Goal: Task Accomplishment & Management: Use online tool/utility

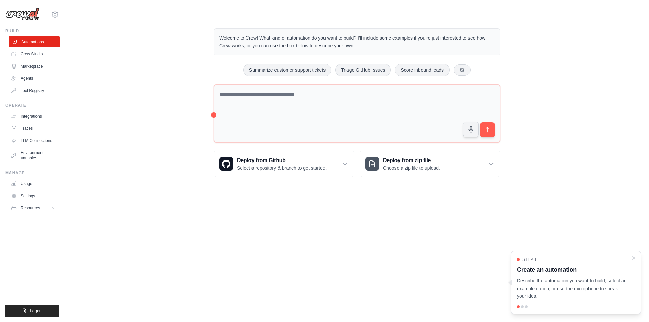
click at [30, 79] on link "Agents" at bounding box center [33, 78] width 51 height 11
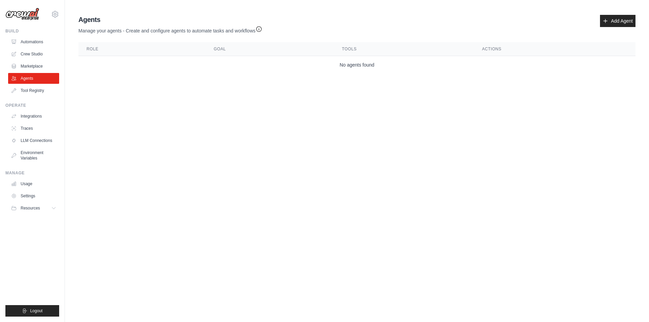
click at [35, 41] on link "Automations" at bounding box center [33, 42] width 51 height 11
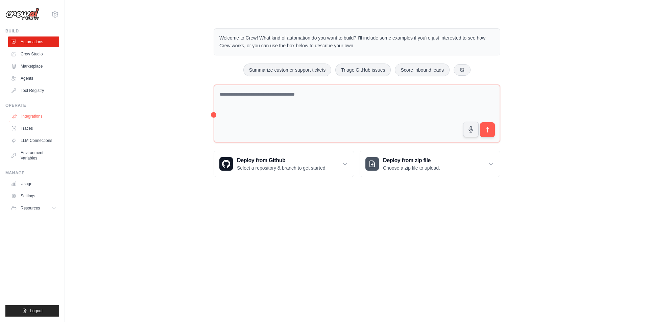
click at [37, 119] on link "Integrations" at bounding box center [34, 116] width 51 height 11
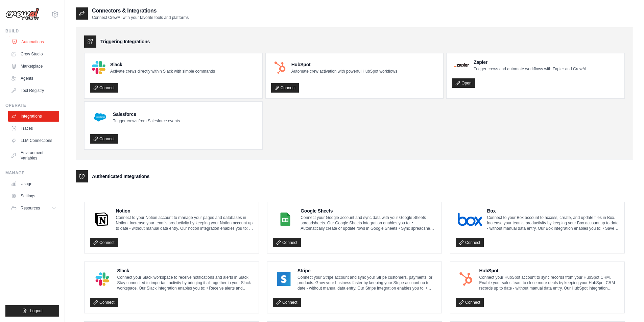
click at [37, 43] on link "Automations" at bounding box center [34, 42] width 51 height 11
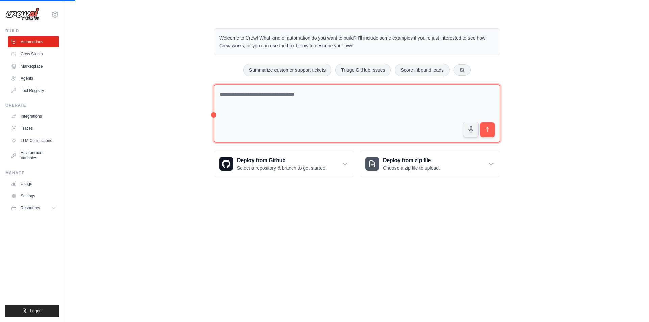
click at [307, 97] on textarea at bounding box center [357, 113] width 287 height 58
click at [267, 124] on textarea at bounding box center [357, 113] width 287 height 58
paste textarea "**********"
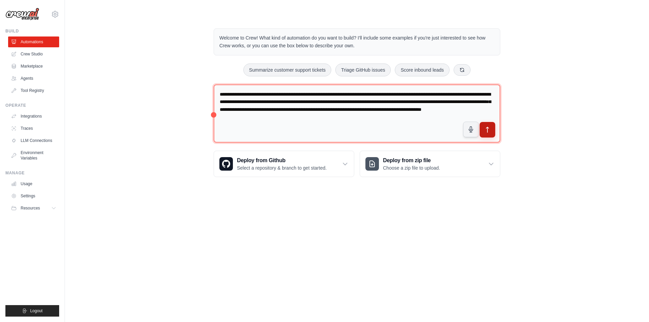
type textarea "**********"
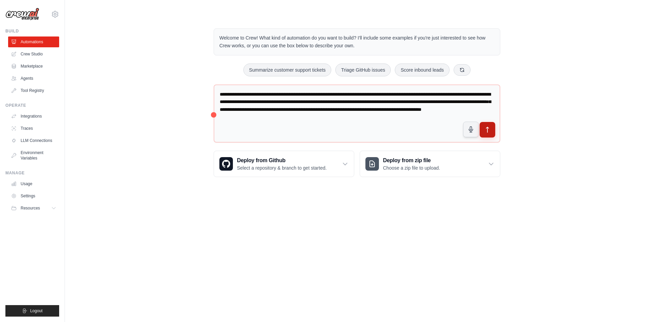
click at [488, 131] on icon "submit" at bounding box center [487, 129] width 7 height 7
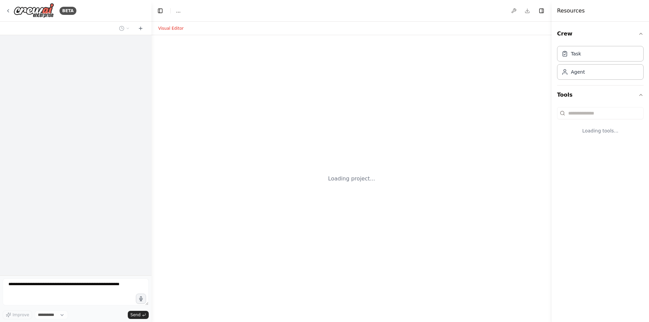
select select "****"
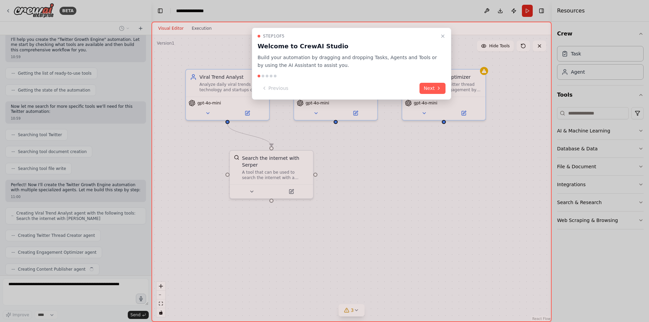
scroll to position [95, 0]
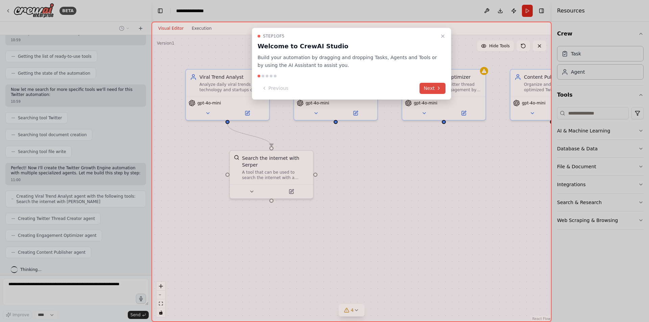
click at [433, 88] on button "Next" at bounding box center [432, 88] width 26 height 11
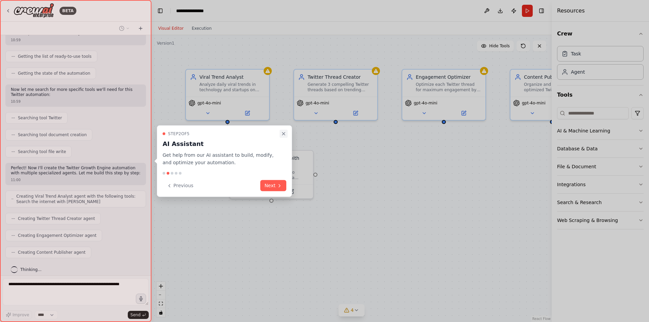
click at [284, 132] on icon "Close walkthrough" at bounding box center [283, 133] width 5 height 5
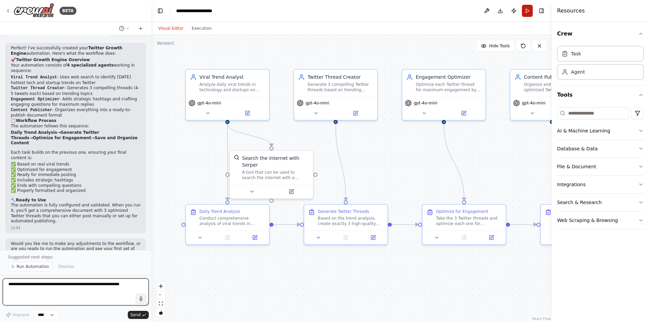
scroll to position [478, 0]
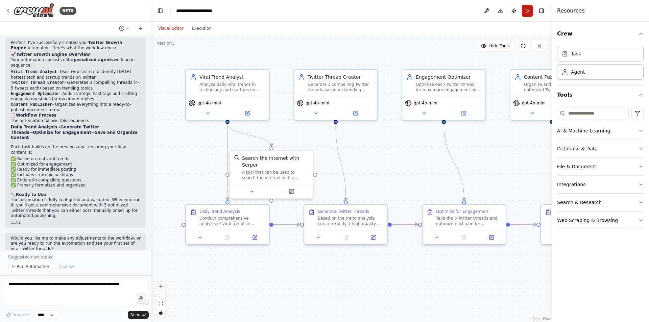
click at [527, 10] on button "Run" at bounding box center [527, 11] width 11 height 12
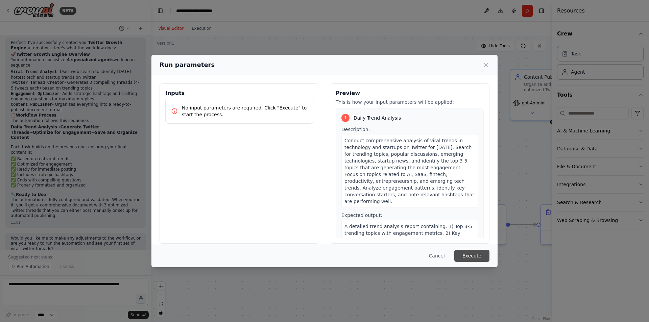
click at [474, 255] on button "Execute" at bounding box center [471, 256] width 35 height 12
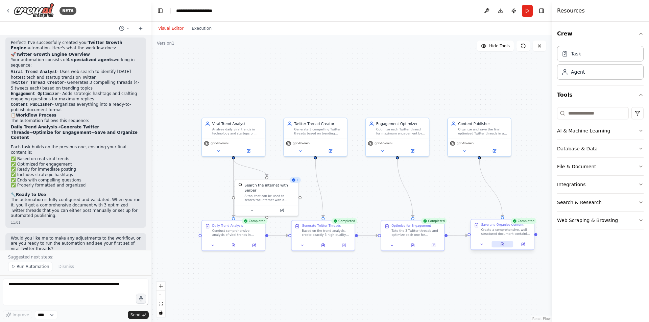
click at [501, 246] on icon at bounding box center [502, 244] width 3 height 3
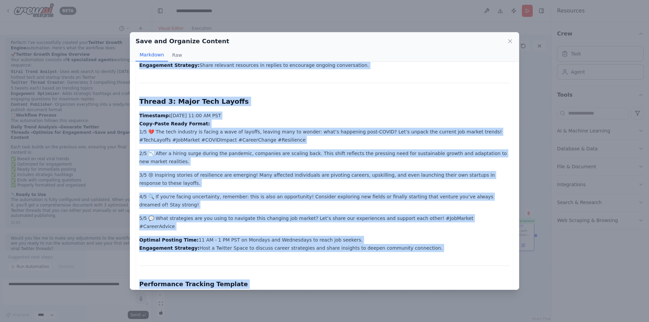
scroll to position [510, 0]
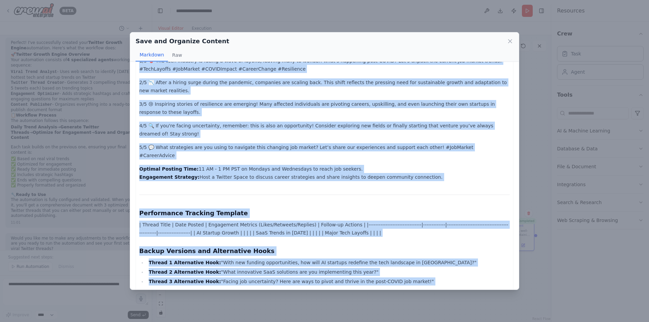
drag, startPoint x: 140, startPoint y: 88, endPoint x: 459, endPoint y: 273, distance: 368.5
copy div "Social Media Brief: Twitter Threads for Publishing Date: 2025-08-23 Executive S…"
click at [508, 40] on icon at bounding box center [510, 41] width 7 height 7
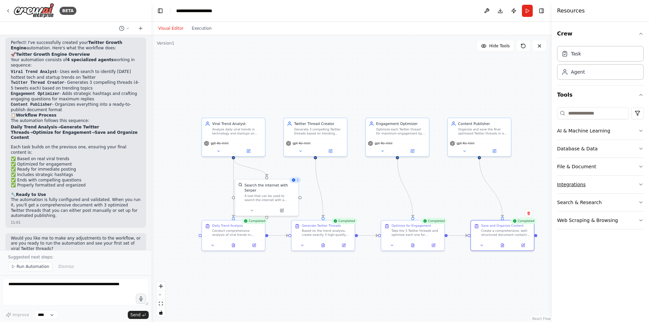
click at [579, 188] on button "Integrations" at bounding box center [600, 185] width 87 height 18
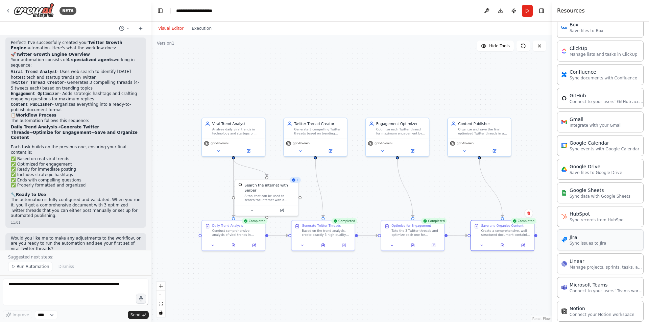
scroll to position [270, 0]
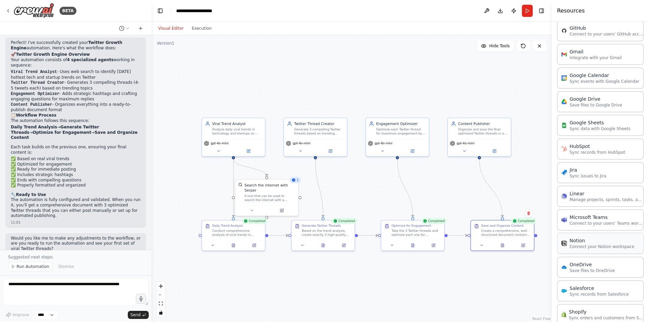
click at [593, 247] on p "Connect your Notion workspace" at bounding box center [602, 246] width 65 height 5
click at [578, 245] on p "Connect your Notion workspace" at bounding box center [602, 246] width 65 height 5
drag, startPoint x: 578, startPoint y: 245, endPoint x: 512, endPoint y: 236, distance: 65.9
click at [512, 236] on div "BETA Create an autonomous AI agent workflow called "Twitter Growth Engine". The…" at bounding box center [324, 161] width 649 height 322
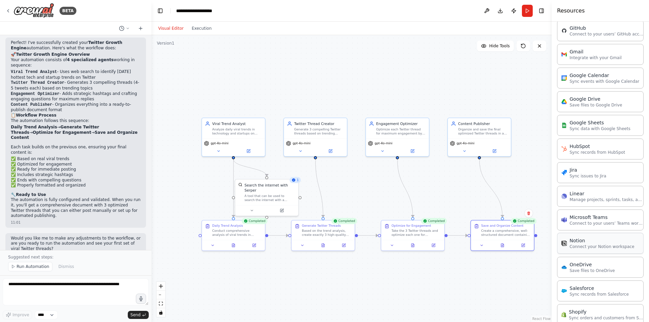
click at [582, 245] on p "Connect your Notion workspace" at bounding box center [602, 246] width 65 height 5
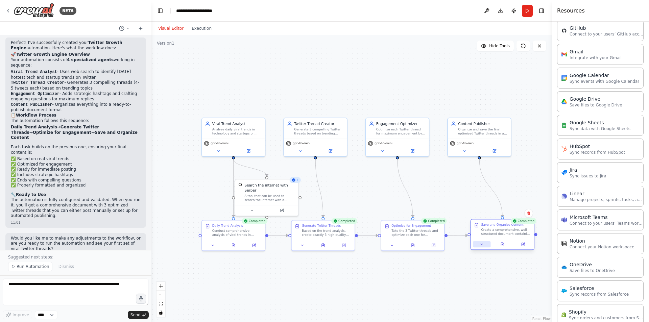
click at [485, 243] on button at bounding box center [482, 244] width 18 height 6
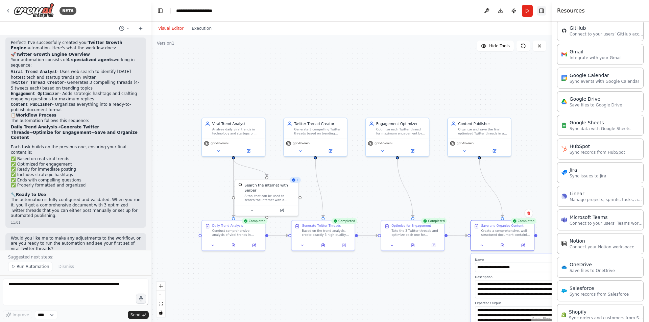
click at [544, 14] on button "Toggle Right Sidebar" at bounding box center [541, 10] width 9 height 9
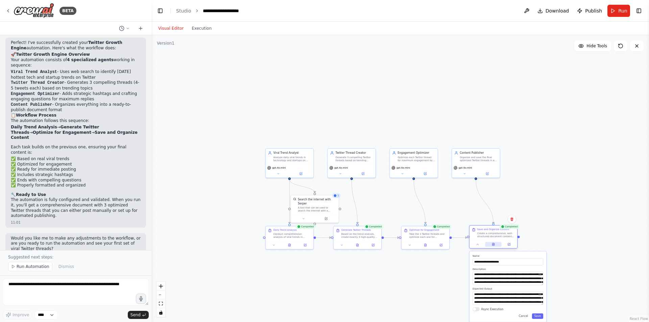
click at [493, 245] on icon at bounding box center [493, 244] width 2 height 3
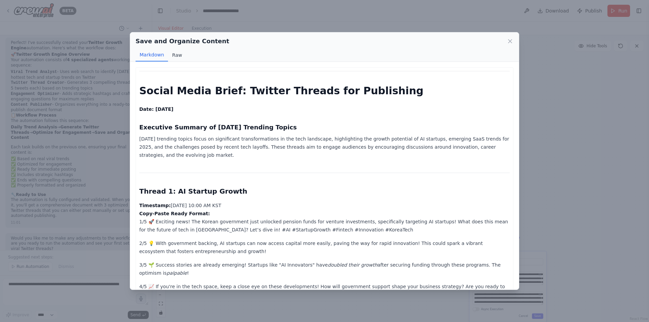
click at [173, 59] on button "Raw" at bounding box center [177, 55] width 18 height 13
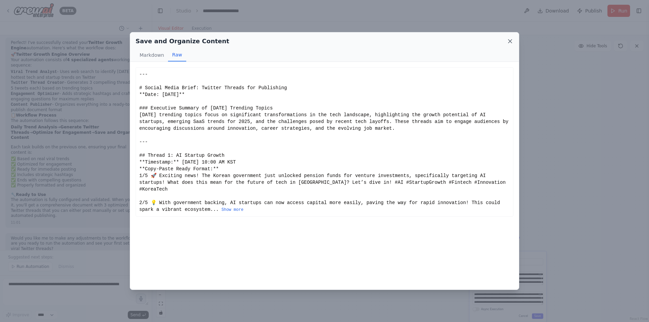
click at [508, 42] on icon at bounding box center [510, 41] width 7 height 7
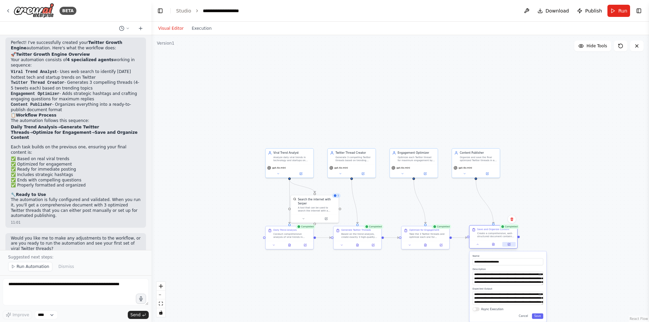
click at [510, 246] on button at bounding box center [508, 244] width 13 height 5
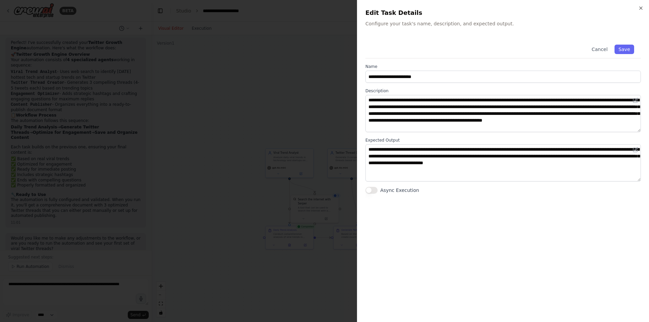
click at [644, 4] on div "**********" at bounding box center [503, 161] width 292 height 322
click at [640, 8] on icon "button" at bounding box center [640, 7] width 5 height 5
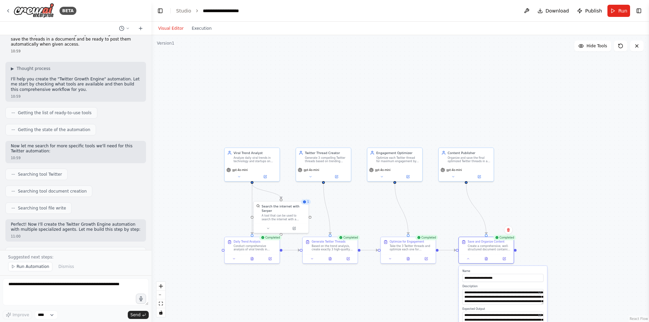
scroll to position [0, 0]
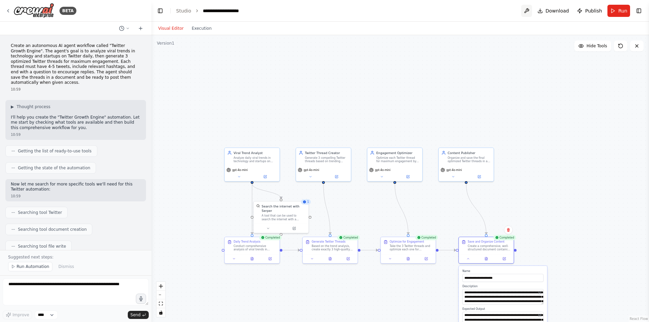
click at [527, 13] on button at bounding box center [526, 11] width 11 height 12
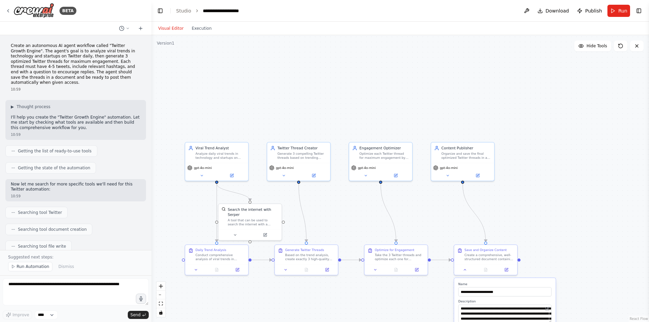
click at [521, 262] on div ".deletable-edge-delete-btn { width: 20px; height: 20px; border: 0px solid #ffff…" at bounding box center [400, 178] width 498 height 287
click at [519, 262] on div ".deletable-edge-delete-btn { width: 20px; height: 20px; border: 0px solid #ffff…" at bounding box center [400, 178] width 498 height 287
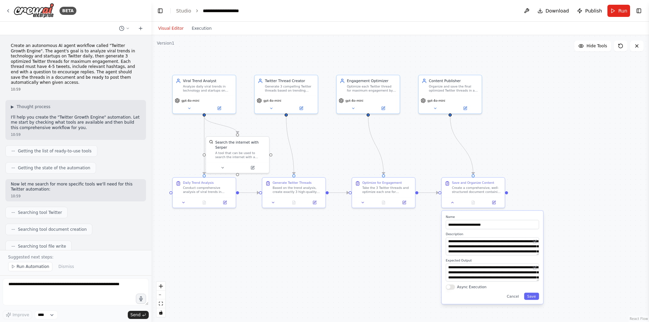
drag, startPoint x: 520, startPoint y: 261, endPoint x: 508, endPoint y: 194, distance: 68.4
click at [508, 194] on div ".deletable-edge-delete-btn { width: 20px; height: 20px; border: 0px solid #ffff…" at bounding box center [400, 178] width 498 height 287
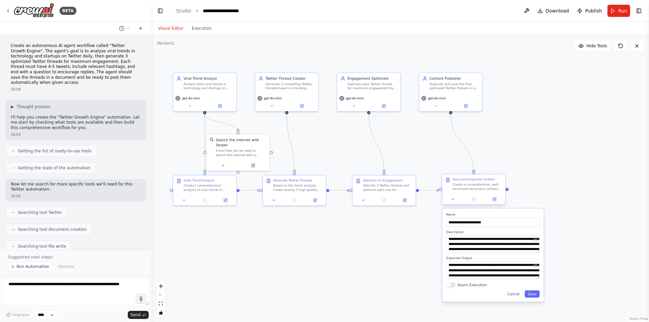
click at [452, 183] on div "Save and Organize Content Create a comprehensive, well-structured document cont…" at bounding box center [473, 183] width 57 height 13
click at [457, 200] on button at bounding box center [453, 199] width 18 height 6
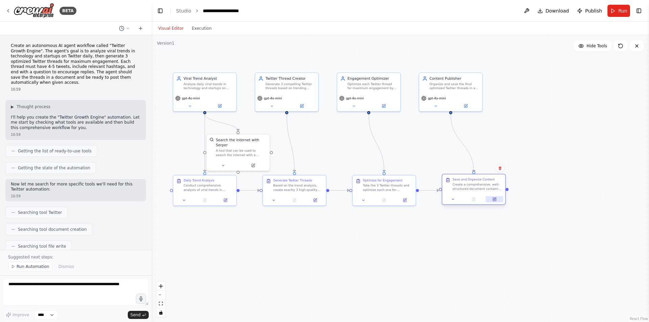
click at [497, 200] on button at bounding box center [495, 199] width 18 height 6
click at [10, 10] on icon at bounding box center [7, 10] width 5 height 5
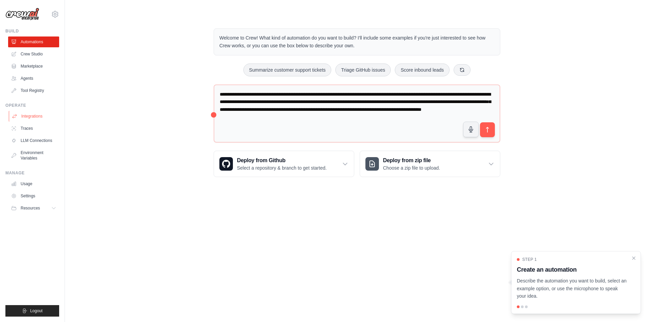
click at [40, 115] on link "Integrations" at bounding box center [34, 116] width 51 height 11
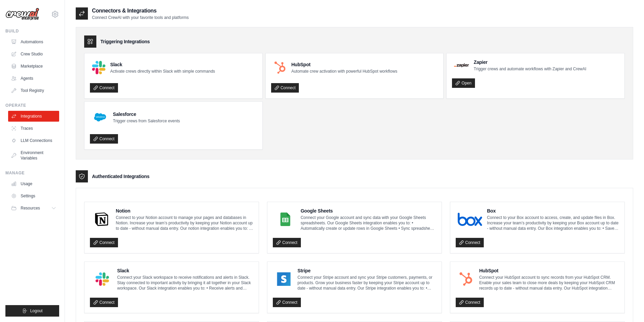
scroll to position [68, 0]
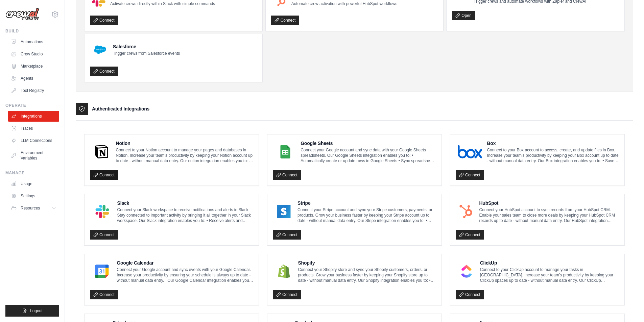
click at [108, 176] on link "Connect" at bounding box center [104, 174] width 28 height 9
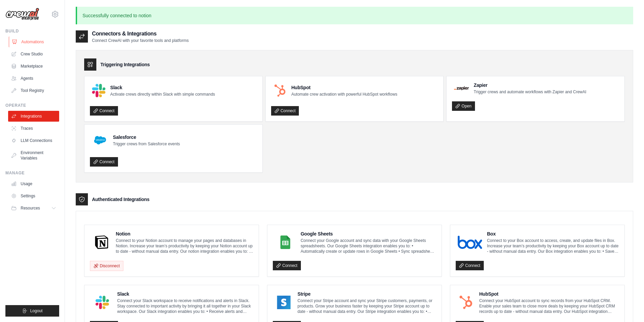
click at [34, 40] on link "Automations" at bounding box center [34, 42] width 51 height 11
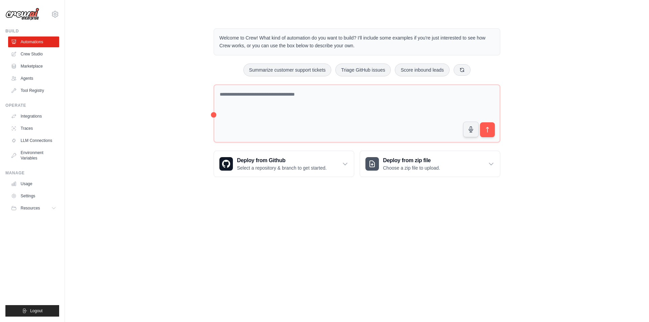
click at [283, 44] on p "Welcome to Crew! What kind of automation do you want to build? I'll include som…" at bounding box center [356, 42] width 275 height 16
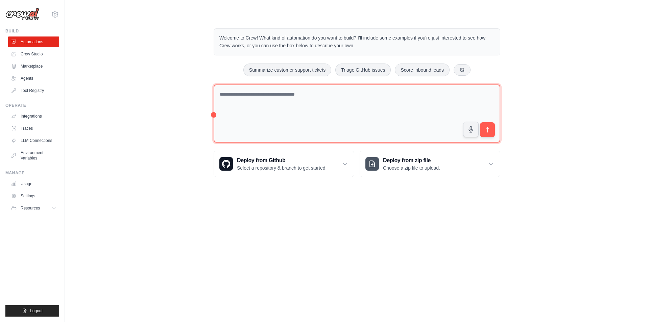
click at [262, 117] on textarea at bounding box center [357, 113] width 287 height 58
paste textarea "**********"
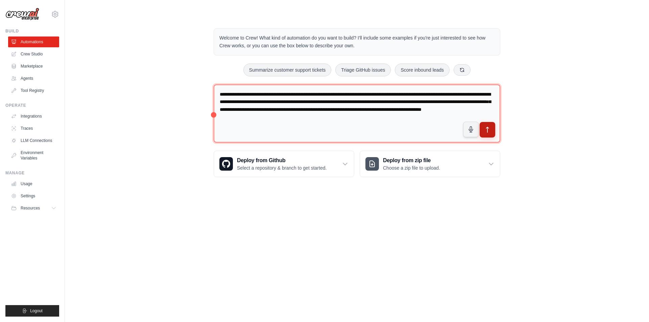
type textarea "**********"
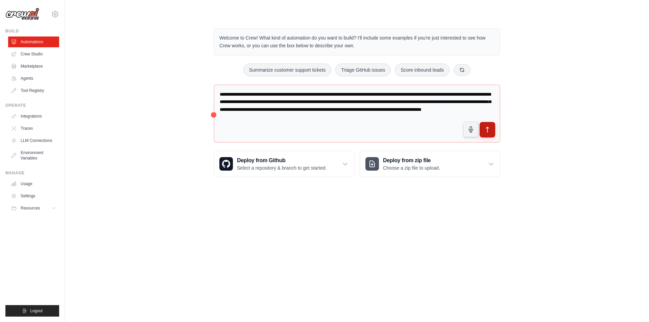
click at [487, 130] on icon "submit" at bounding box center [487, 129] width 7 height 7
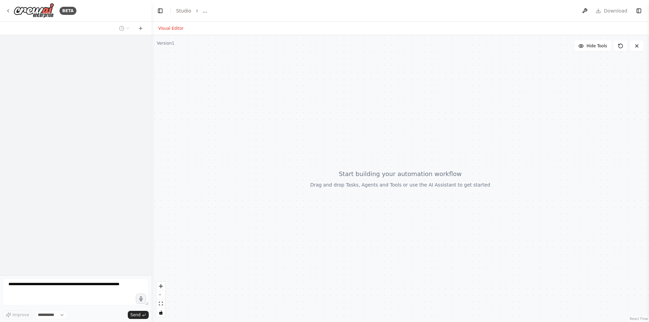
select select "****"
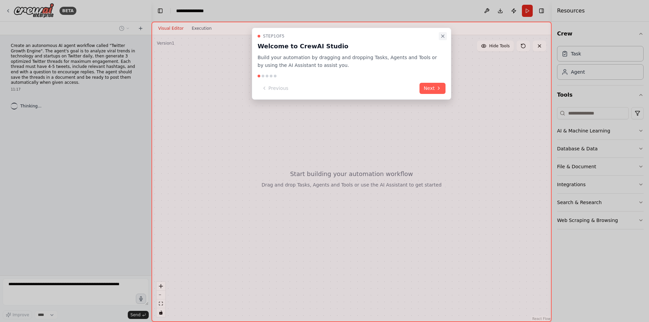
click at [443, 34] on icon "Close walkthrough" at bounding box center [442, 35] width 5 height 5
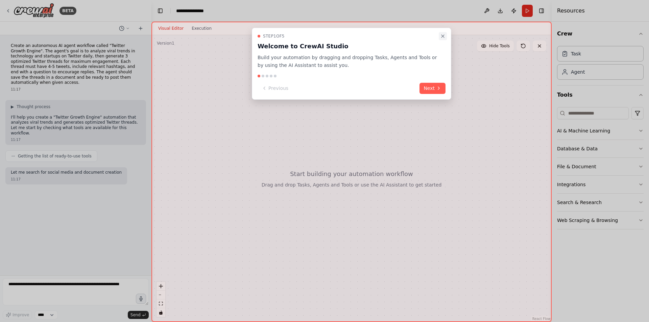
click at [442, 38] on icon "Close walkthrough" at bounding box center [442, 35] width 5 height 5
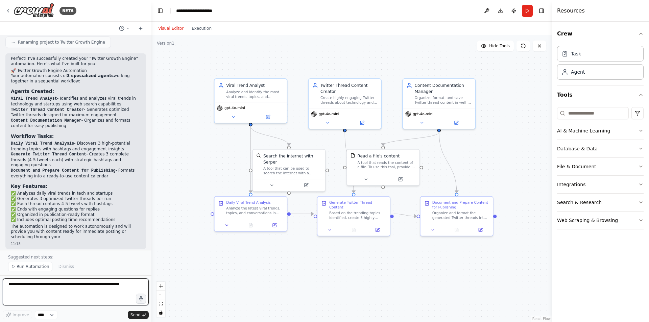
scroll to position [432, 0]
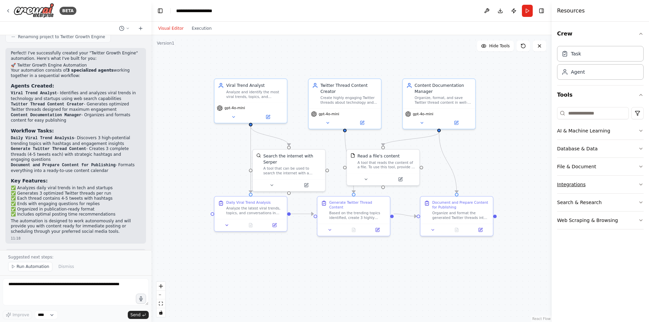
click at [566, 185] on button "Integrations" at bounding box center [600, 185] width 87 height 18
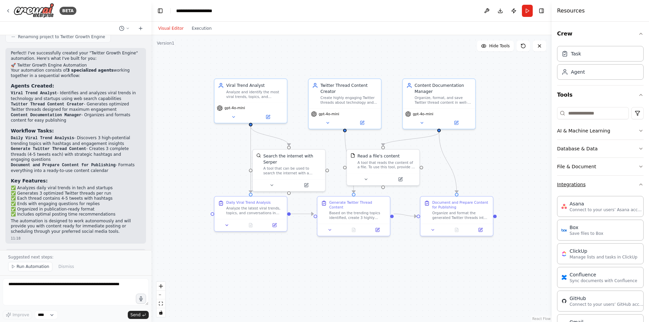
click at [566, 185] on button "Integrations" at bounding box center [600, 185] width 87 height 18
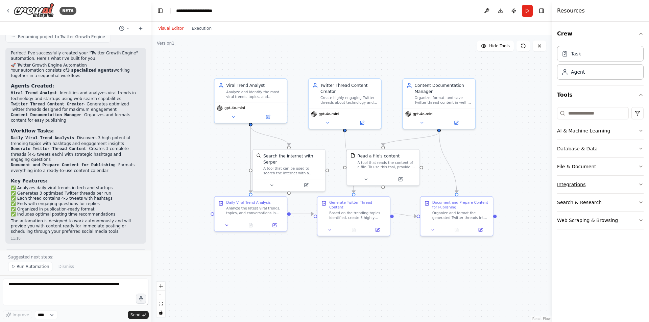
click at [566, 185] on button "Integrations" at bounding box center [600, 185] width 87 height 18
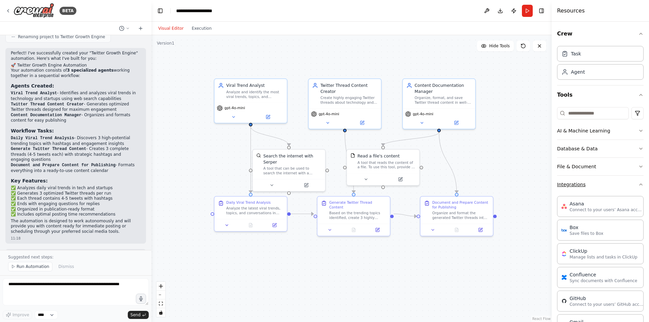
click at [566, 185] on button "Integrations" at bounding box center [600, 185] width 87 height 18
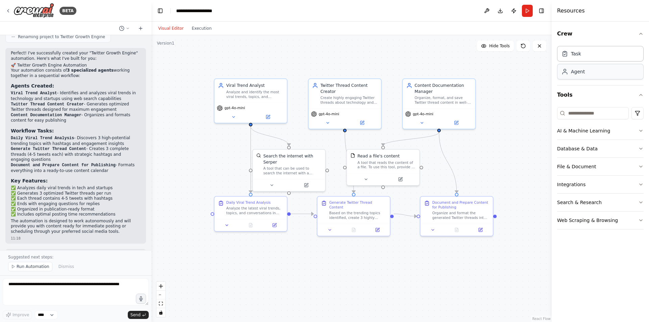
click at [571, 76] on div "Agent" at bounding box center [600, 72] width 87 height 16
click at [528, 5] on button "Run" at bounding box center [527, 11] width 11 height 12
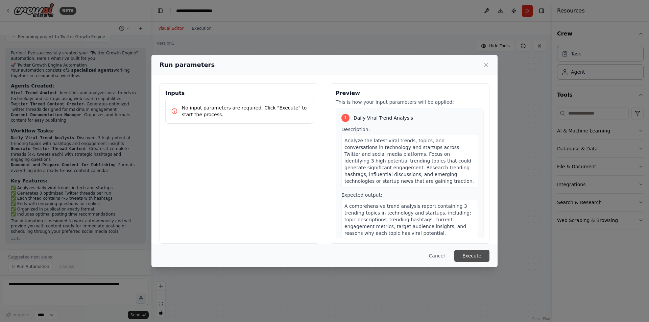
click at [473, 252] on button "Execute" at bounding box center [471, 256] width 35 height 12
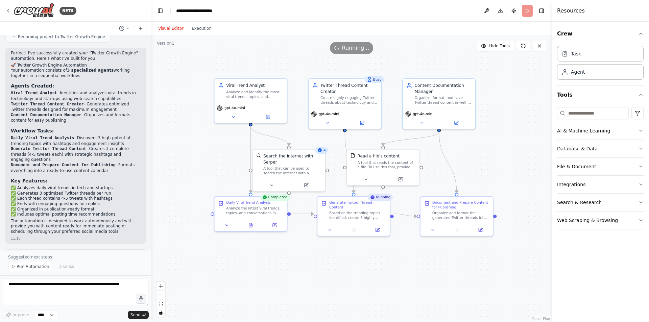
click at [149, 235] on div at bounding box center [150, 161] width 3 height 322
click at [458, 230] on icon at bounding box center [456, 229] width 3 height 4
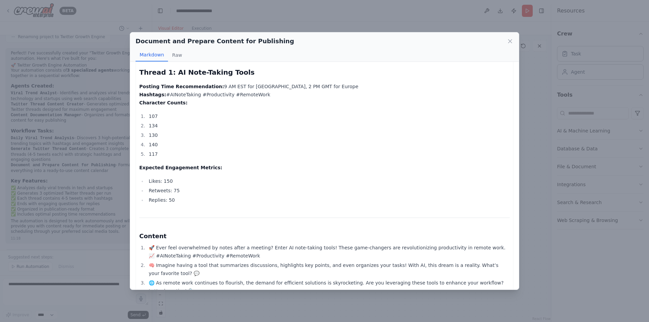
scroll to position [0, 0]
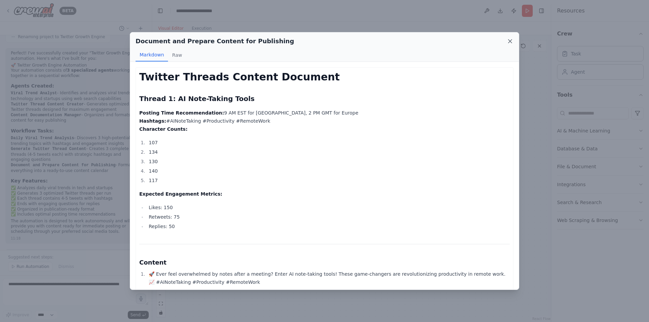
click at [511, 39] on icon at bounding box center [510, 41] width 7 height 7
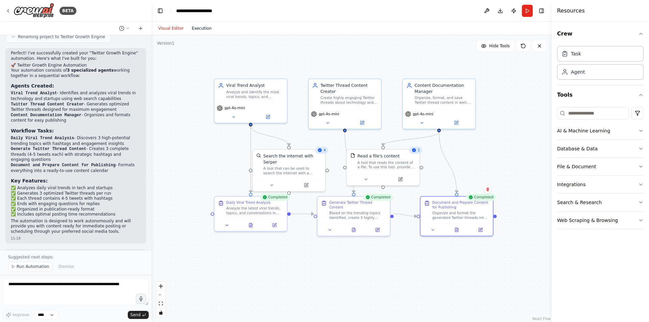
click at [197, 28] on button "Execution" at bounding box center [202, 28] width 28 height 8
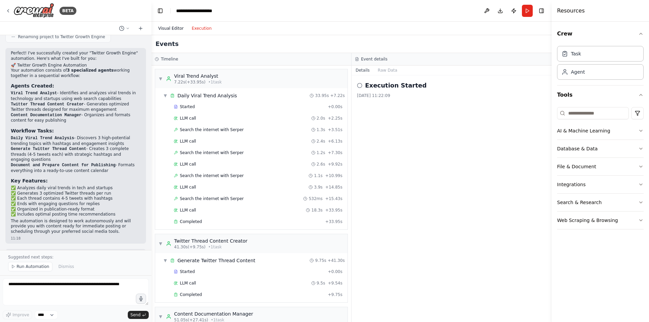
click at [173, 26] on button "Visual Editor" at bounding box center [170, 28] width 33 height 8
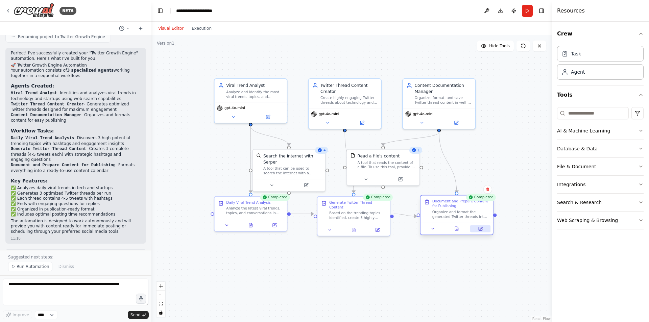
click at [480, 230] on icon at bounding box center [480, 228] width 3 height 3
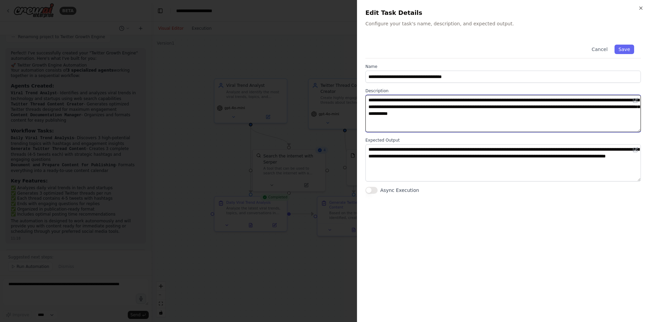
click at [475, 119] on textarea "**********" at bounding box center [502, 113] width 275 height 37
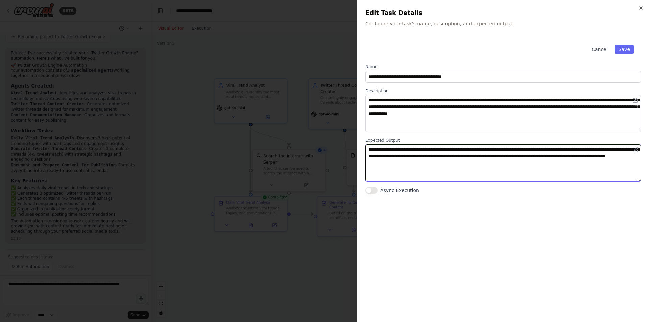
click at [465, 159] on textarea "**********" at bounding box center [502, 162] width 275 height 37
click at [491, 167] on textarea "**********" at bounding box center [502, 162] width 275 height 37
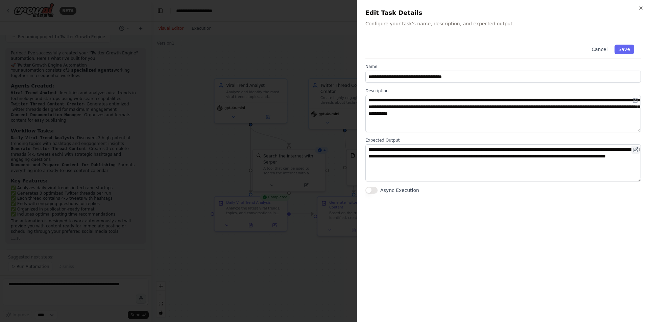
click at [637, 149] on icon at bounding box center [635, 148] width 3 height 3
click at [636, 149] on icon at bounding box center [635, 148] width 3 height 3
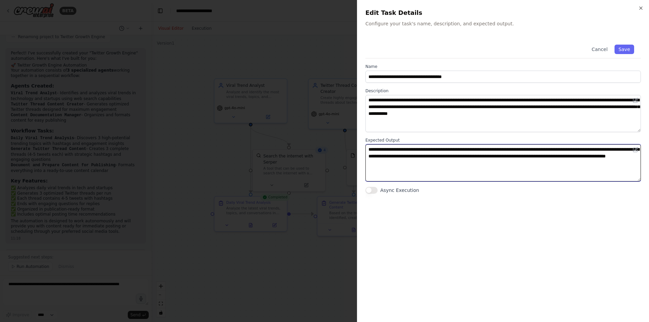
click at [604, 164] on textarea "**********" at bounding box center [502, 162] width 275 height 37
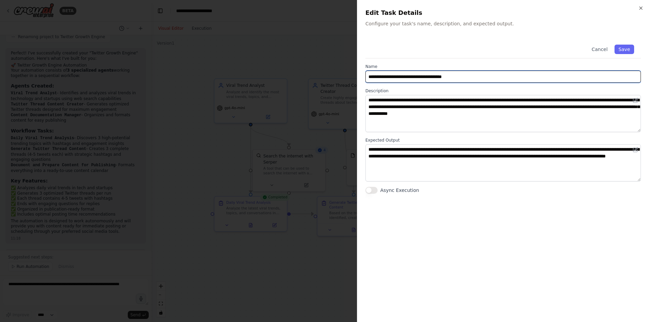
click at [418, 74] on input "**********" at bounding box center [502, 77] width 275 height 12
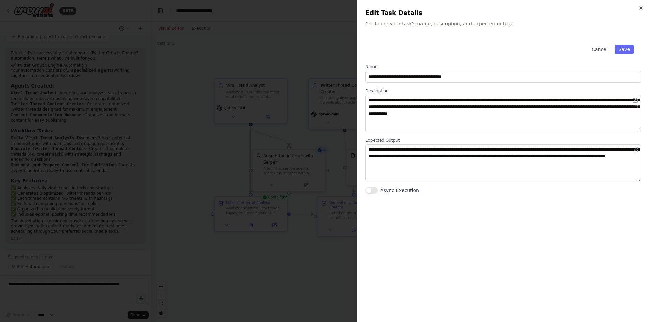
click at [506, 46] on div "Cancel Save" at bounding box center [502, 48] width 275 height 21
click at [640, 6] on icon "button" at bounding box center [640, 7] width 5 height 5
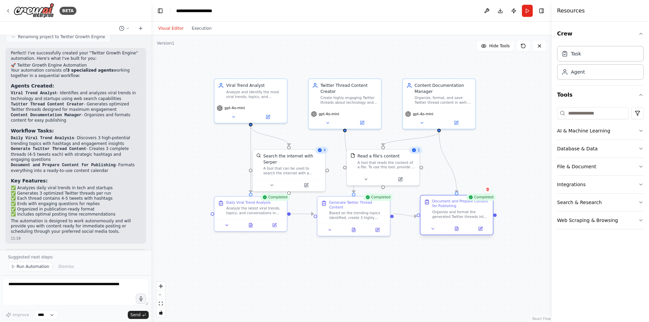
click at [426, 206] on div "Document and Prepare Content for Publishing Organize and format the generated T…" at bounding box center [456, 209] width 65 height 20
click at [427, 205] on icon at bounding box center [427, 202] width 6 height 6
click at [435, 232] on button at bounding box center [433, 228] width 20 height 7
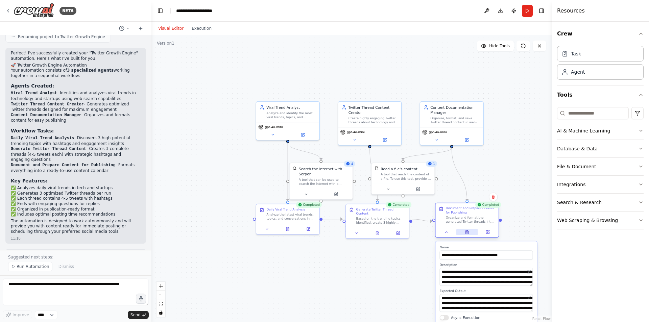
click at [467, 235] on button at bounding box center [467, 232] width 22 height 6
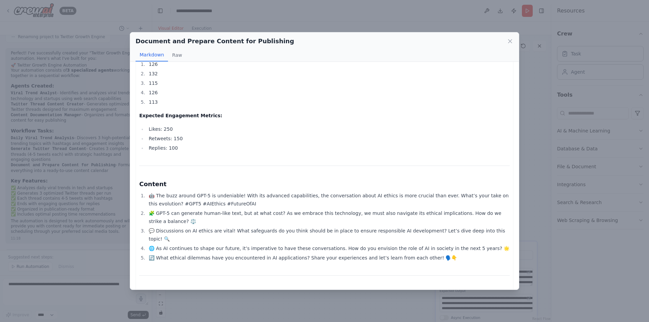
scroll to position [669, 0]
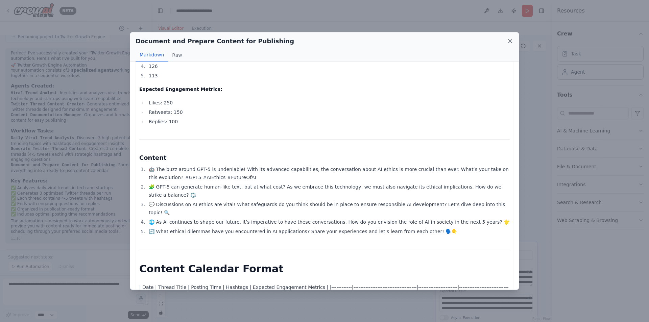
click at [511, 38] on icon at bounding box center [510, 41] width 7 height 7
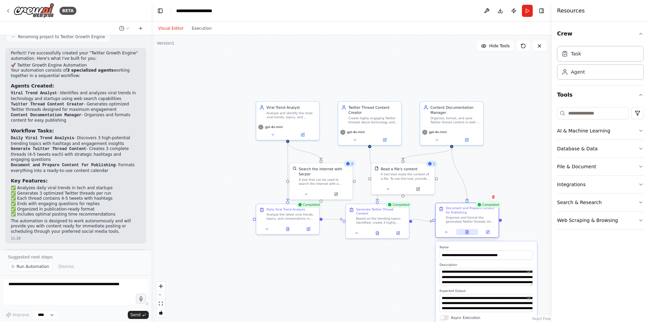
click at [469, 230] on button at bounding box center [467, 232] width 22 height 6
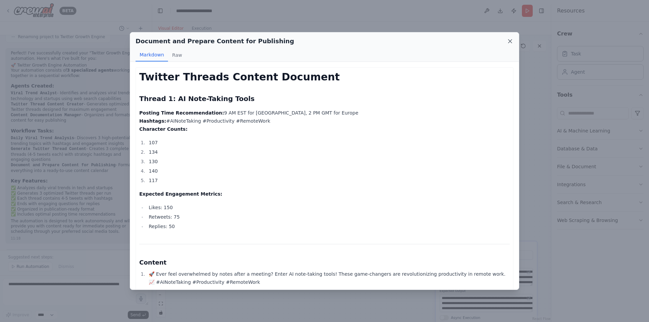
click at [510, 43] on icon at bounding box center [510, 41] width 7 height 7
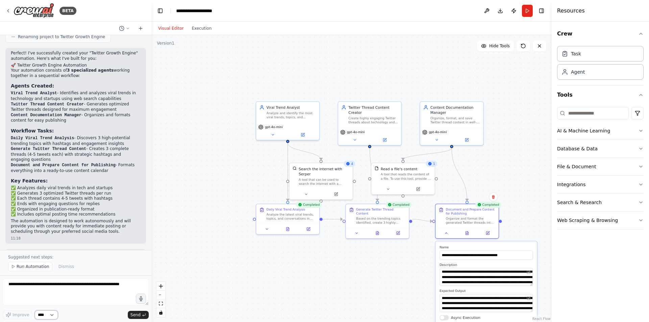
click at [51, 312] on select "****" at bounding box center [46, 315] width 23 height 9
click at [487, 234] on icon at bounding box center [487, 232] width 3 height 3
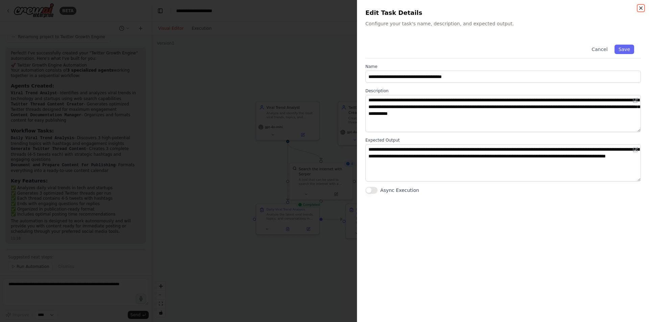
click at [639, 8] on icon "button" at bounding box center [640, 7] width 5 height 5
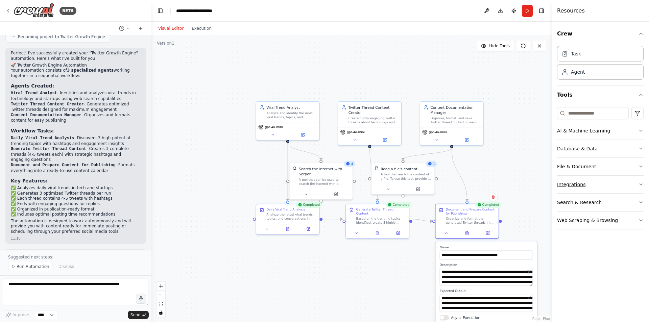
click at [578, 189] on button "Integrations" at bounding box center [600, 185] width 87 height 18
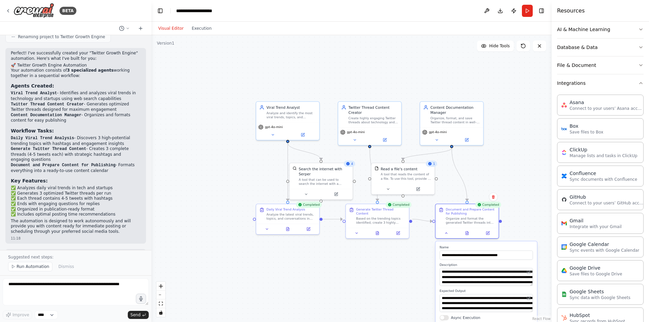
scroll to position [237, 0]
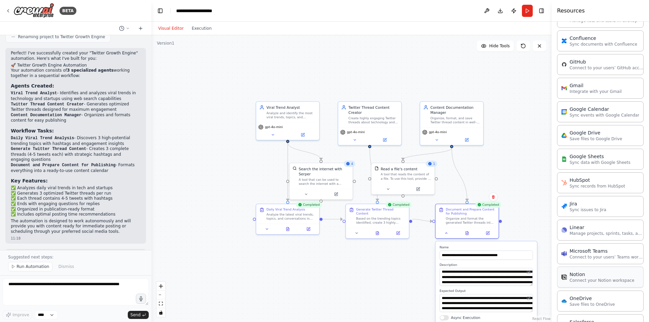
click at [603, 282] on p "Connect your Notion workspace" at bounding box center [602, 280] width 65 height 5
click at [524, 197] on div ".deletable-edge-delete-btn { width: 20px; height: 20px; border: 0px solid #ffff…" at bounding box center [351, 178] width 400 height 287
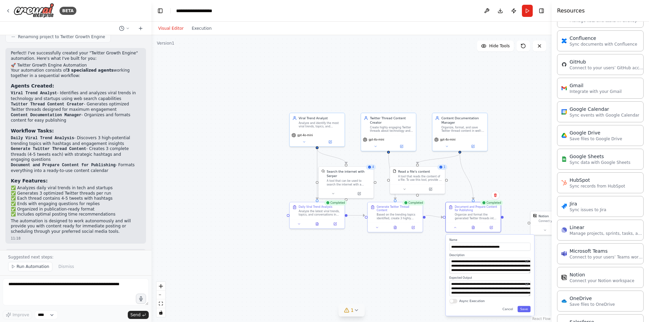
click at [358, 307] on button "1" at bounding box center [352, 310] width 26 height 13
click at [369, 292] on button at bounding box center [373, 293] width 11 height 8
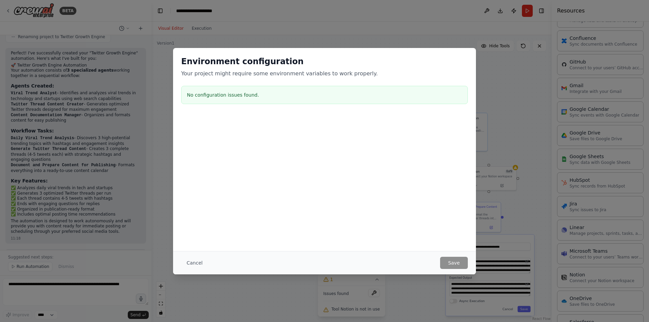
click at [274, 98] on h3 "No configuration issues found." at bounding box center [324, 95] width 275 height 7
drag, startPoint x: 192, startPoint y: 262, endPoint x: 219, endPoint y: 257, distance: 26.8
click at [192, 262] on button "Cancel" at bounding box center [194, 263] width 27 height 12
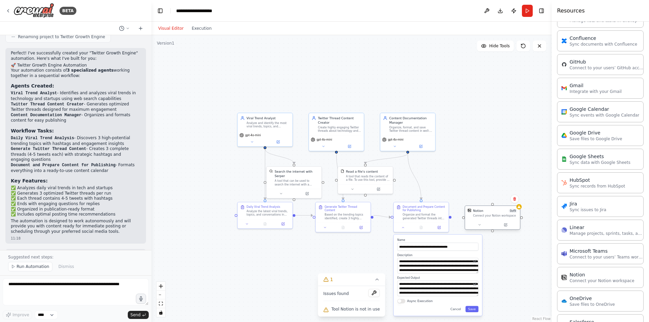
drag, startPoint x: 500, startPoint y: 181, endPoint x: 503, endPoint y: 220, distance: 38.4
click at [503, 220] on div "Notion 0 of 9 Connect your Notion workspace" at bounding box center [493, 217] width 56 height 24
click at [451, 220] on div ".deletable-edge-delete-btn { width: 20px; height: 20px; border: 0px solid #ffff…" at bounding box center [351, 178] width 400 height 287
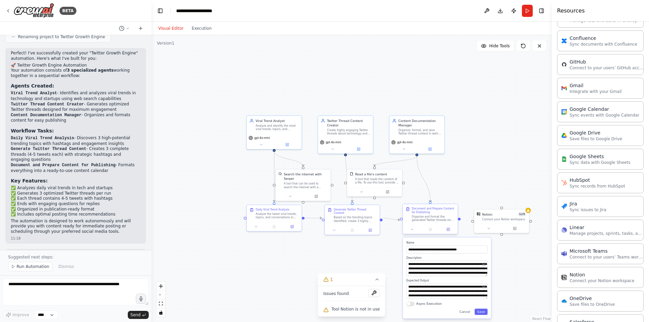
drag, startPoint x: 451, startPoint y: 217, endPoint x: 460, endPoint y: 220, distance: 9.5
click at [460, 220] on div ".deletable-edge-delete-btn { width: 20px; height: 20px; border: 0px solid #ffff…" at bounding box center [351, 178] width 400 height 287
drag, startPoint x: 460, startPoint y: 220, endPoint x: 464, endPoint y: 220, distance: 4.4
click at [464, 220] on div ".deletable-edge-delete-btn { width: 20px; height: 20px; border: 0px solid #ffff…" at bounding box center [351, 178] width 400 height 287
drag, startPoint x: 464, startPoint y: 220, endPoint x: 474, endPoint y: 222, distance: 9.3
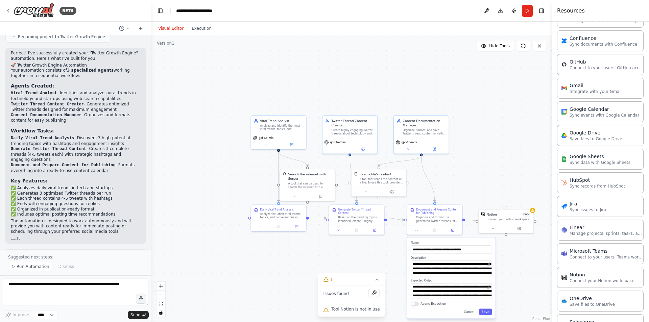
click at [474, 222] on div ".deletable-edge-delete-btn { width: 20px; height: 20px; border: 0px solid #ffff…" at bounding box center [351, 178] width 400 height 287
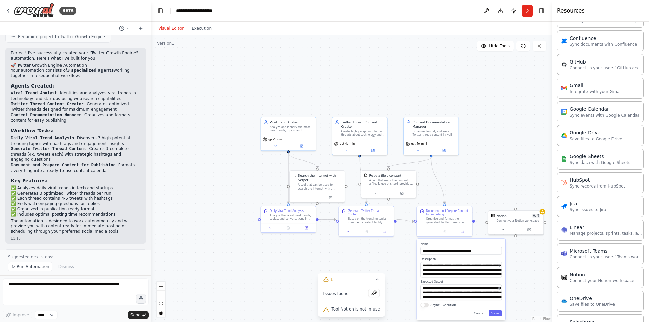
drag, startPoint x: 465, startPoint y: 221, endPoint x: 475, endPoint y: 223, distance: 9.9
click at [475, 223] on div ".deletable-edge-delete-btn { width: 20px; height: 20px; border: 0px solid #ffff…" at bounding box center [351, 178] width 400 height 287
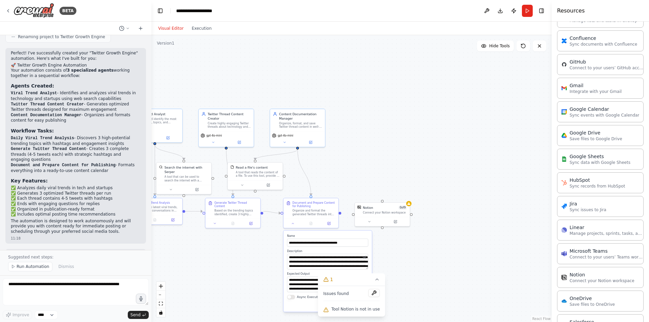
drag, startPoint x: 473, startPoint y: 222, endPoint x: 340, endPoint y: 214, distance: 133.4
click at [340, 214] on div ".deletable-edge-delete-btn { width: 20px; height: 20px; border: 0px solid #ffff…" at bounding box center [351, 178] width 400 height 287
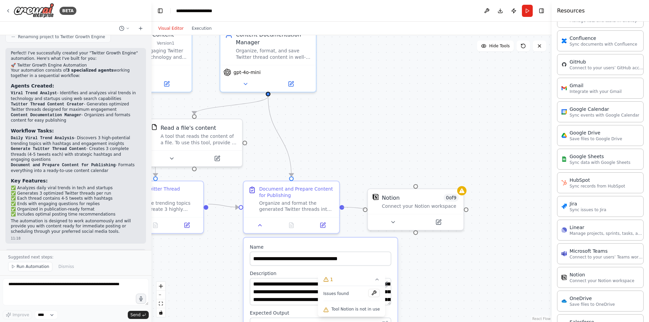
drag, startPoint x: 343, startPoint y: 208, endPoint x: 366, endPoint y: 213, distance: 23.5
click at [366, 213] on div ".deletable-edge-delete-btn { width: 20px; height: 20px; border: 0px solid #ffff…" at bounding box center [351, 178] width 400 height 287
drag, startPoint x: 366, startPoint y: 210, endPoint x: 346, endPoint y: 208, distance: 19.4
click at [346, 208] on div ".deletable-edge-delete-btn { width: 20px; height: 20px; border: 0px solid #ffff…" at bounding box center [351, 178] width 400 height 287
drag, startPoint x: 365, startPoint y: 209, endPoint x: 342, endPoint y: 209, distance: 22.6
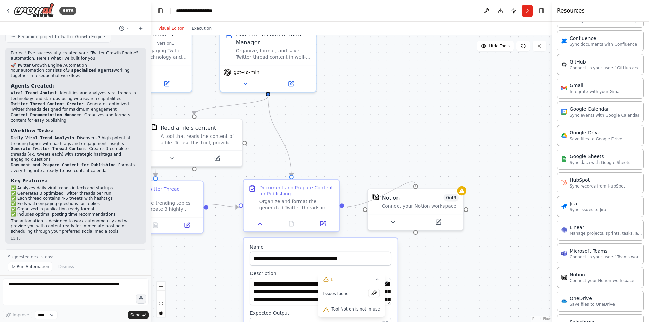
click at [342, 209] on div ".deletable-edge-delete-btn { width: 20px; height: 20px; border: 0px solid #ffff…" at bounding box center [351, 178] width 400 height 287
drag, startPoint x: 342, startPoint y: 207, endPoint x: 365, endPoint y: 211, distance: 24.0
click at [365, 211] on div ".deletable-edge-delete-btn { width: 20px; height: 20px; border: 0px solid #ffff…" at bounding box center [351, 178] width 400 height 287
click at [438, 304] on div ".deletable-edge-delete-btn { width: 20px; height: 20px; border: 0px solid #ffff…" at bounding box center [351, 178] width 400 height 287
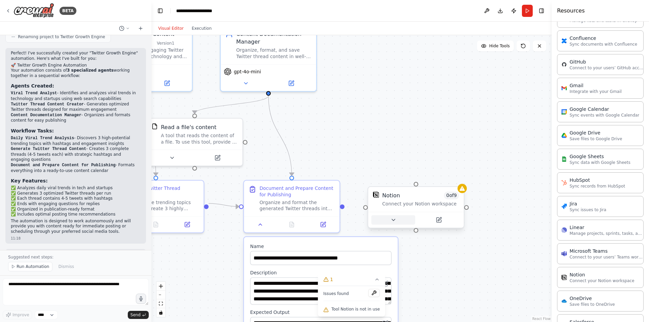
click at [395, 222] on icon at bounding box center [393, 220] width 6 height 6
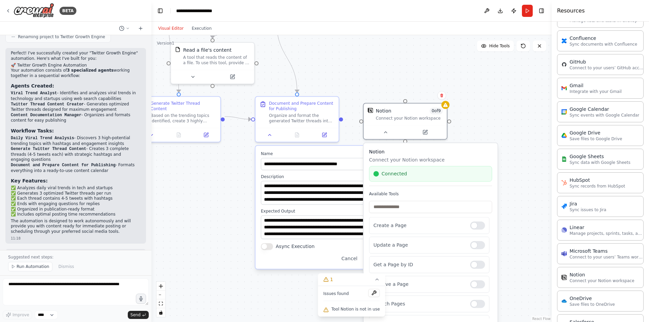
drag, startPoint x: 495, startPoint y: 209, endPoint x: 477, endPoint y: 120, distance: 90.1
click at [477, 120] on div ".deletable-edge-delete-btn { width: 20px; height: 20px; border: 0px solid #ffff…" at bounding box center [351, 178] width 400 height 287
click at [447, 110] on div "Notion 0 of 9 Connect your Notion workspace" at bounding box center [405, 119] width 84 height 37
click at [446, 105] on icon at bounding box center [445, 103] width 4 height 4
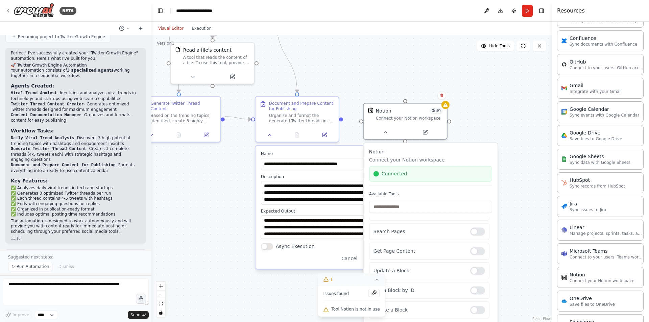
click at [376, 282] on icon at bounding box center [376, 279] width 5 height 5
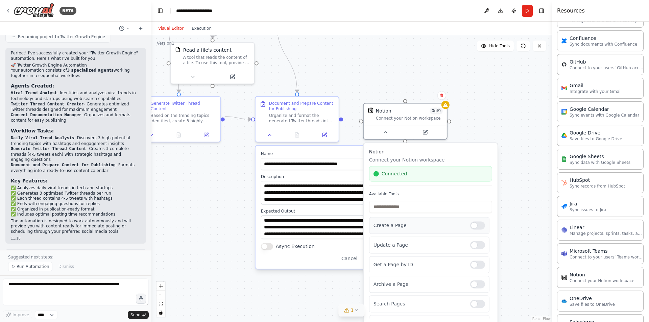
click at [479, 228] on label at bounding box center [477, 225] width 15 height 8
click at [474, 225] on div at bounding box center [477, 225] width 15 height 8
click at [478, 229] on label at bounding box center [477, 225] width 15 height 8
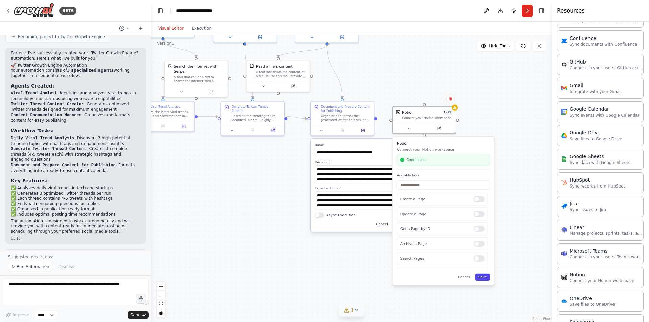
click at [484, 279] on button "Save" at bounding box center [482, 277] width 15 height 7
click at [442, 129] on button at bounding box center [439, 127] width 29 height 6
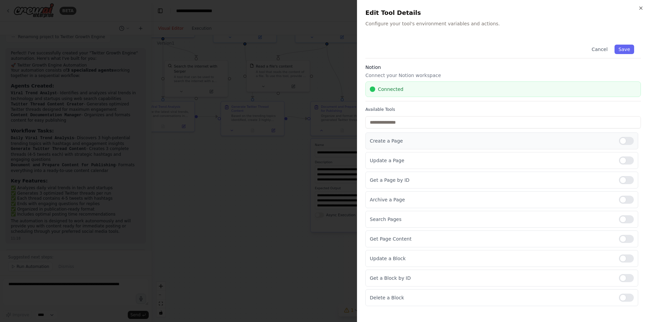
click at [411, 141] on p "Create a Page" at bounding box center [492, 141] width 244 height 7
click at [398, 139] on p "Create a Page" at bounding box center [492, 141] width 244 height 7
click at [329, 59] on div at bounding box center [324, 161] width 649 height 322
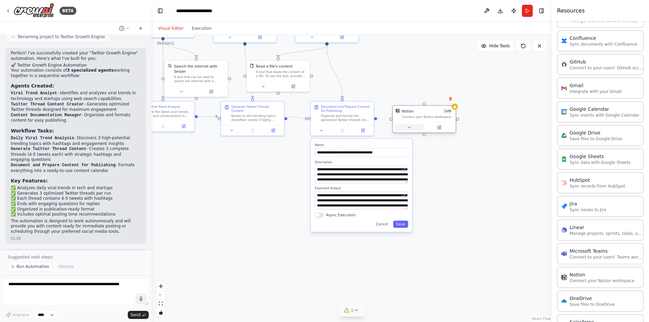
click at [411, 125] on button at bounding box center [409, 127] width 29 height 6
click at [410, 202] on div "Create a Page" at bounding box center [442, 199] width 91 height 13
click at [376, 119] on div ".deletable-edge-delete-btn { width: 20px; height: 20px; border: 0px solid #ffff…" at bounding box center [351, 178] width 400 height 287
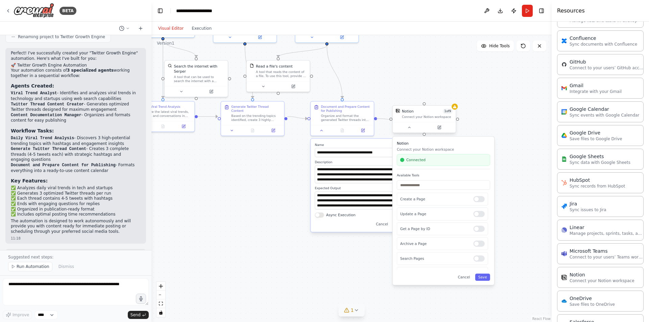
drag, startPoint x: 376, startPoint y: 118, endPoint x: 394, endPoint y: 123, distance: 18.2
click at [394, 123] on div "**********" at bounding box center [256, 81] width 303 height 217
click at [455, 109] on div at bounding box center [455, 107] width 6 height 6
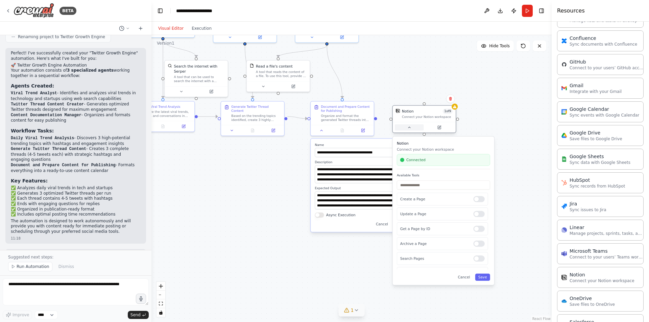
click at [412, 127] on button at bounding box center [409, 127] width 29 height 6
click at [365, 129] on icon at bounding box center [363, 129] width 4 height 4
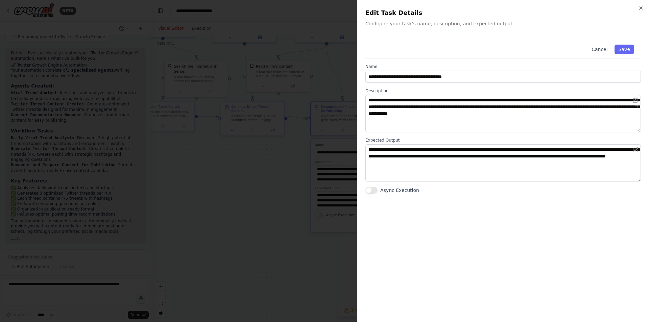
drag, startPoint x: 642, startPoint y: 6, endPoint x: 626, endPoint y: 15, distance: 18.1
click at [642, 7] on icon "button" at bounding box center [640, 7] width 5 height 5
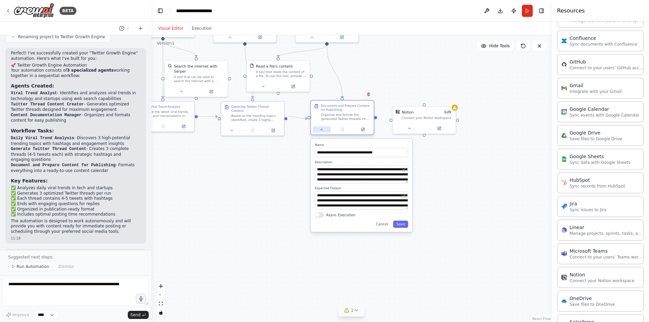
click at [323, 131] on icon at bounding box center [321, 129] width 4 height 4
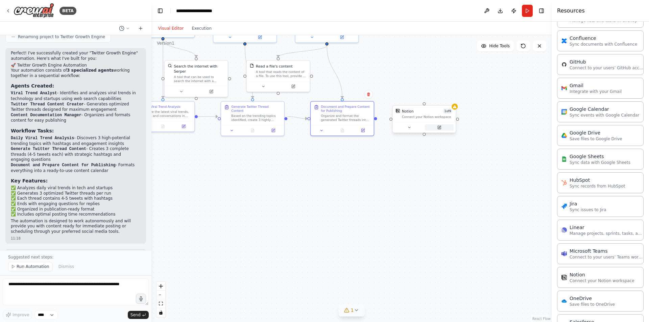
click at [439, 128] on icon at bounding box center [439, 127] width 2 height 2
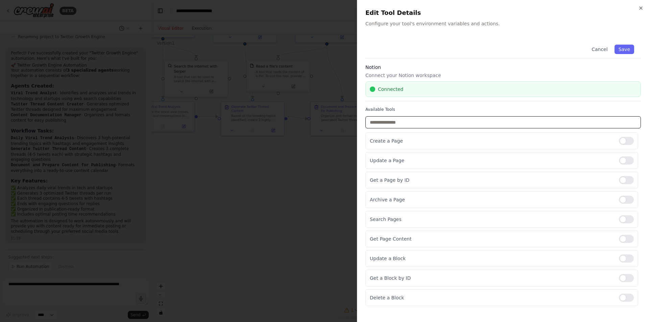
click at [439, 124] on input "text" at bounding box center [502, 122] width 275 height 12
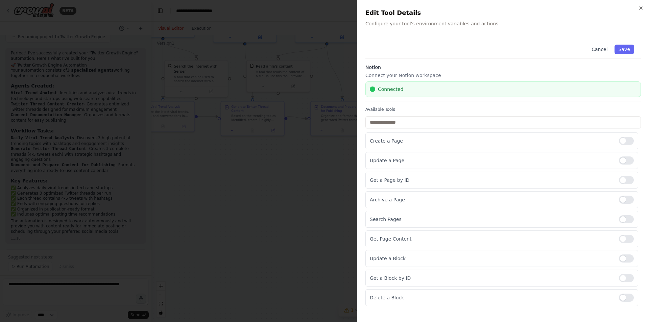
click at [392, 89] on span "Connected" at bounding box center [390, 89] width 25 height 7
click at [383, 71] on div "Notion Connect your Notion workspace Connected" at bounding box center [502, 83] width 275 height 38
click at [627, 47] on button "Save" at bounding box center [624, 49] width 20 height 9
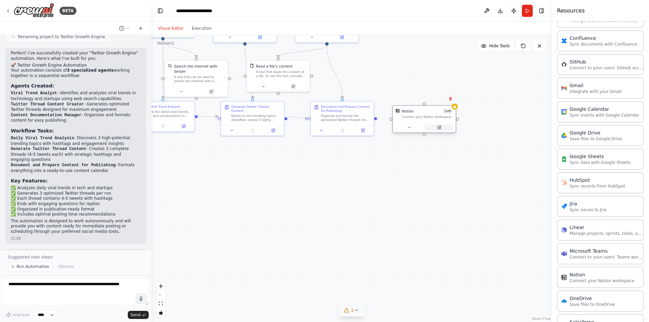
click at [437, 128] on icon at bounding box center [439, 127] width 4 height 4
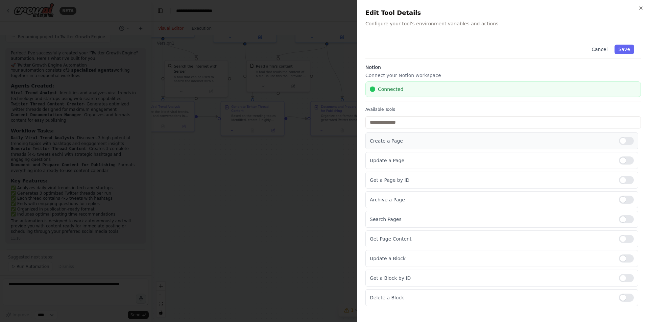
click at [444, 139] on p "Create a Page" at bounding box center [492, 141] width 244 height 7
click at [440, 142] on p "Create a Page" at bounding box center [492, 141] width 244 height 7
click at [439, 142] on p "Create a Page" at bounding box center [492, 141] width 244 height 7
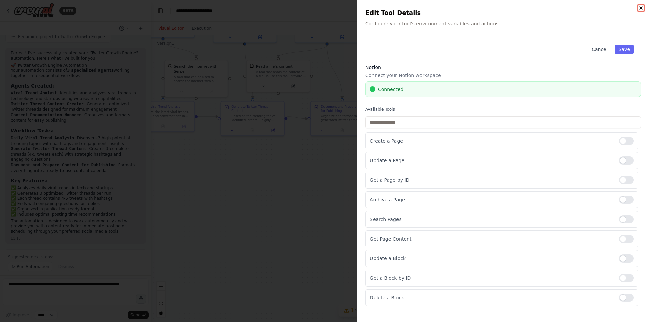
click at [639, 7] on icon "button" at bounding box center [640, 7] width 5 height 5
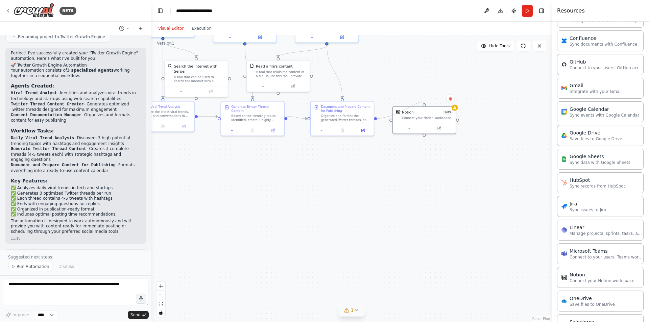
drag, startPoint x: 391, startPoint y: 120, endPoint x: 375, endPoint y: 120, distance: 16.2
click at [375, 120] on div ".deletable-edge-delete-btn { width: 20px; height: 20px; border: 0px solid #ffff…" at bounding box center [351, 178] width 400 height 287
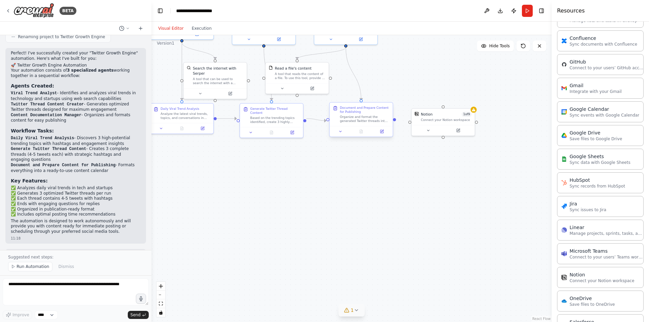
drag, startPoint x: 376, startPoint y: 119, endPoint x: 395, endPoint y: 121, distance: 19.0
click at [395, 121] on div ".deletable-edge-delete-btn { width: 20px; height: 20px; border: 0px solid #ffff…" at bounding box center [351, 178] width 400 height 287
drag, startPoint x: 395, startPoint y: 121, endPoint x: 412, endPoint y: 125, distance: 18.1
click at [412, 125] on div "Viral Trend Analyst Analyze and identify the most viral trends, topics, and dis…" at bounding box center [275, 83] width 303 height 217
click at [428, 129] on icon at bounding box center [428, 129] width 2 height 1
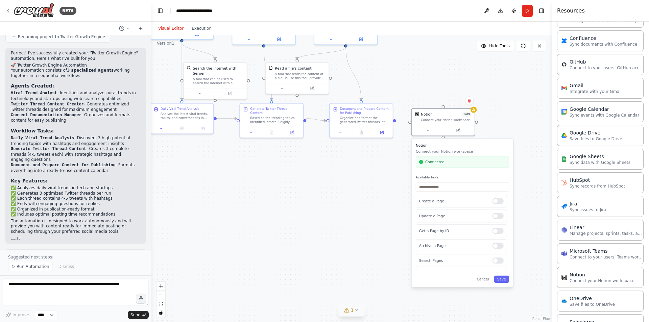
click at [395, 123] on div ".deletable-edge-delete-btn { width: 20px; height: 20px; border: 0px solid #ffff…" at bounding box center [351, 178] width 400 height 287
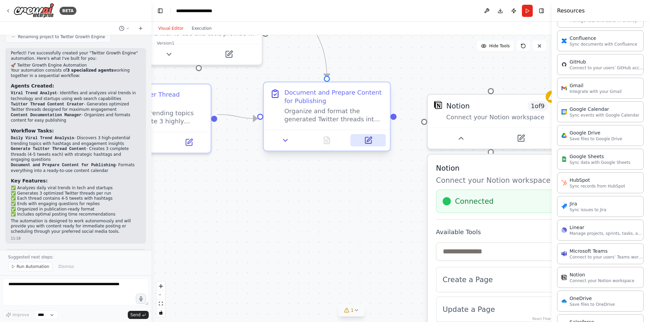
click at [367, 141] on icon at bounding box center [369, 139] width 5 height 5
click at [394, 120] on div at bounding box center [393, 117] width 6 height 6
click at [394, 119] on div at bounding box center [393, 117] width 6 height 6
click at [392, 117] on div at bounding box center [393, 117] width 6 height 6
click at [371, 122] on div "Organize and format the generated Twitter threads into a well-structured docume…" at bounding box center [333, 115] width 99 height 17
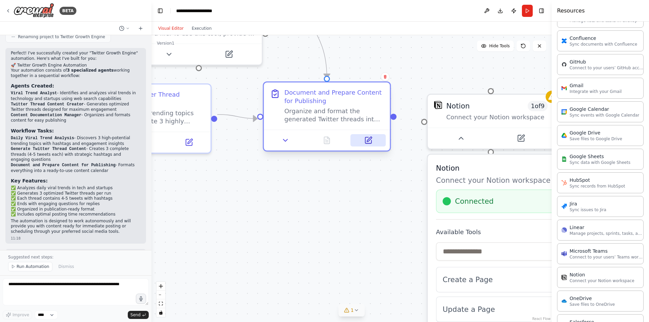
click at [365, 142] on icon at bounding box center [368, 140] width 6 height 6
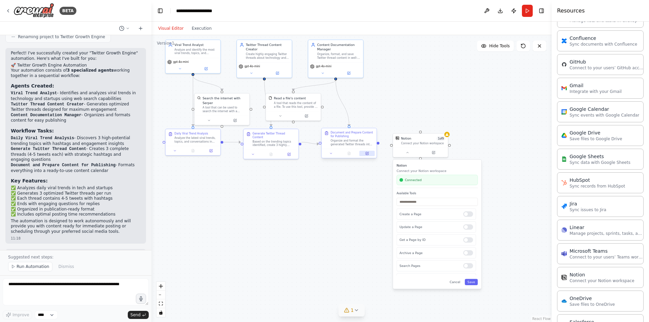
click at [368, 155] on icon at bounding box center [367, 154] width 4 height 4
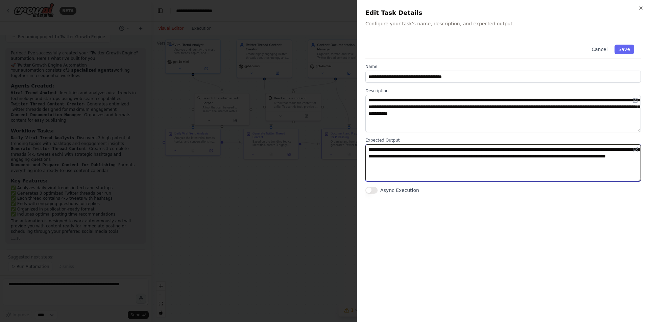
click at [423, 157] on textarea "**********" at bounding box center [502, 162] width 275 height 37
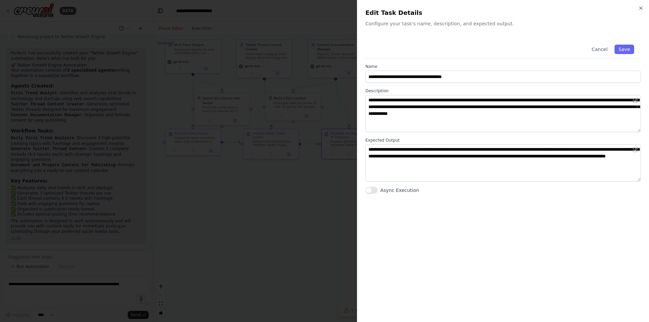
drag, startPoint x: 318, startPoint y: 143, endPoint x: 332, endPoint y: 121, distance: 26.0
click at [321, 135] on div at bounding box center [324, 161] width 649 height 322
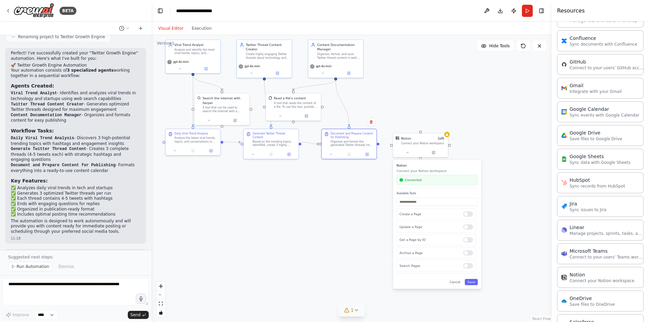
click at [379, 146] on div ".deletable-edge-delete-btn { width: 20px; height: 20px; border: 0px solid #ffff…" at bounding box center [351, 178] width 400 height 287
drag, startPoint x: 379, startPoint y: 146, endPoint x: 383, endPoint y: 144, distance: 4.5
click at [383, 144] on div ".deletable-edge-delete-btn { width: 20px; height: 20px; border: 0px solid #ffff…" at bounding box center [351, 178] width 400 height 287
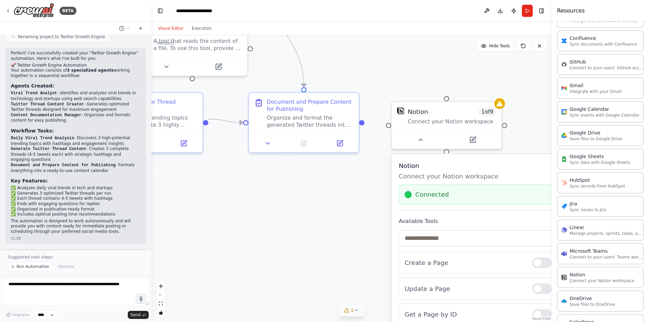
click at [519, 91] on div ".deletable-edge-delete-btn { width: 20px; height: 20px; border: 0px solid #ffff…" at bounding box center [351, 178] width 400 height 287
click at [454, 76] on div ".deletable-edge-delete-btn { width: 20px; height: 20px; border: 0px solid #ffff…" at bounding box center [351, 178] width 400 height 287
click at [358, 193] on div ".deletable-edge-delete-btn { width: 20px; height: 20px; border: 0px solid #ffff…" at bounding box center [351, 178] width 400 height 287
click at [419, 143] on button at bounding box center [420, 137] width 50 height 11
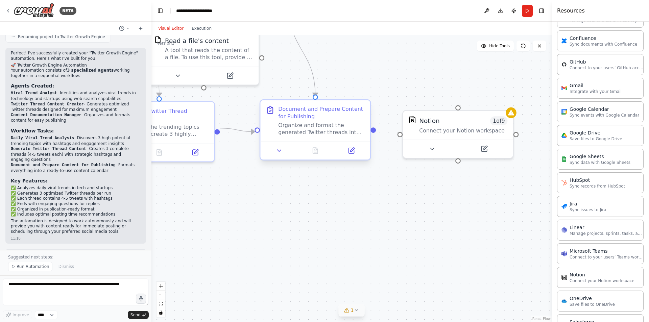
drag, startPoint x: 363, startPoint y: 123, endPoint x: 374, endPoint y: 132, distance: 14.7
click at [374, 132] on div ".deletable-edge-delete-btn { width: 20px; height: 20px; border: 0px solid #ffff…" at bounding box center [351, 178] width 400 height 287
drag, startPoint x: 373, startPoint y: 130, endPoint x: 400, endPoint y: 138, distance: 27.9
click at [400, 138] on div ".deletable-edge-delete-btn { width: 20px; height: 20px; border: 0px solid #ffff…" at bounding box center [351, 178] width 400 height 287
click at [400, 135] on div at bounding box center [399, 132] width 5 height 5
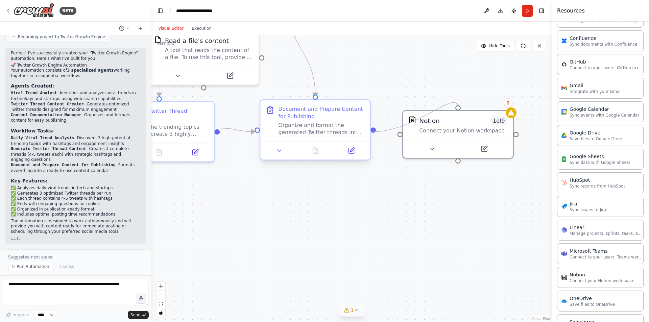
drag, startPoint x: 458, startPoint y: 108, endPoint x: 374, endPoint y: 130, distance: 86.7
click at [374, 130] on div "Viral Trend Analyst Analyze and identify the most viral trends, topics, and dis…" at bounding box center [167, 67] width 528 height 379
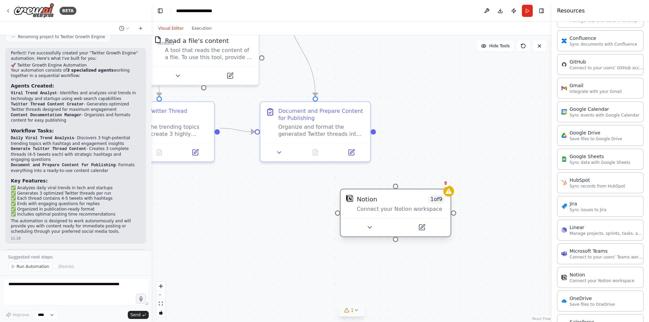
drag, startPoint x: 427, startPoint y: 119, endPoint x: 357, endPoint y: 199, distance: 106.9
click at [357, 199] on div "Notion" at bounding box center [367, 199] width 21 height 9
drag, startPoint x: 374, startPoint y: 130, endPoint x: 328, endPoint y: 214, distance: 95.0
click at [328, 214] on div "Viral Trend Analyst Analyze and identify the most viral trends, topics, and dis…" at bounding box center [167, 67] width 528 height 379
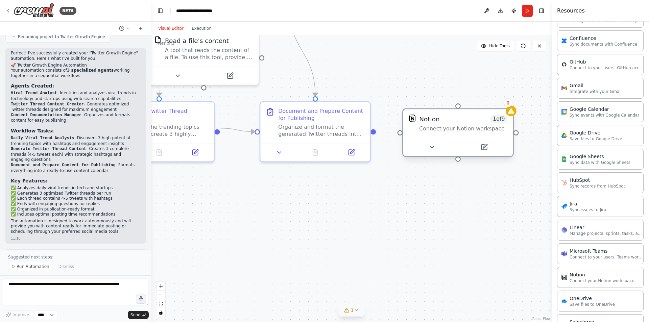
drag, startPoint x: 353, startPoint y: 212, endPoint x: 422, endPoint y: 135, distance: 104.4
click at [422, 135] on div "Notion 1 of 9 Connect your Notion workspace" at bounding box center [458, 123] width 110 height 28
drag, startPoint x: 374, startPoint y: 132, endPoint x: 399, endPoint y: 135, distance: 25.5
click at [399, 135] on div "Viral Trend Analyst Analyze and identify the most viral trends, topics, and dis…" at bounding box center [167, 67] width 528 height 379
click at [511, 116] on div at bounding box center [511, 111] width 11 height 11
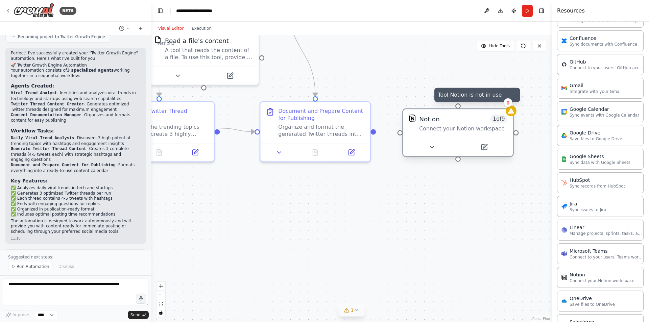
click at [511, 116] on div at bounding box center [511, 111] width 11 height 11
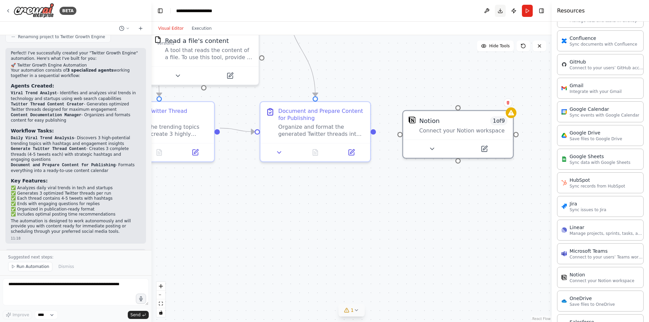
click at [543, 11] on button "Toggle Right Sidebar" at bounding box center [541, 10] width 9 height 9
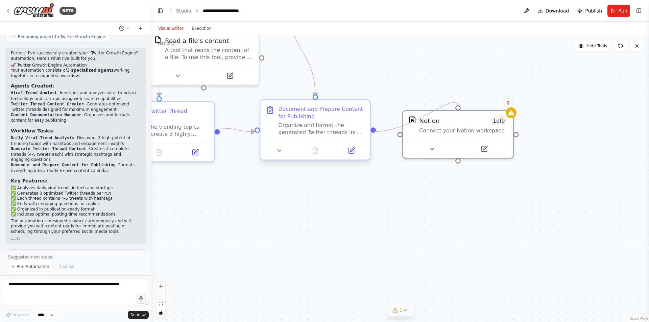
drag, startPoint x: 458, startPoint y: 161, endPoint x: 373, endPoint y: 132, distance: 90.4
click at [373, 132] on div "Viral Trend Analyst Analyze and identify the most viral trends, topics, and dis…" at bounding box center [231, 67] width 656 height 379
drag, startPoint x: 315, startPoint y: 98, endPoint x: 402, endPoint y: 134, distance: 93.8
click at [402, 134] on div ".deletable-edge-delete-btn { width: 20px; height: 20px; border: 0px solid #ffff…" at bounding box center [400, 178] width 498 height 287
click at [282, 149] on icon at bounding box center [279, 150] width 7 height 7
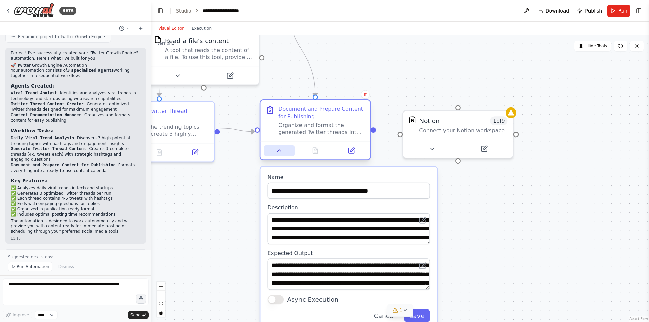
click at [281, 150] on icon at bounding box center [279, 150] width 7 height 7
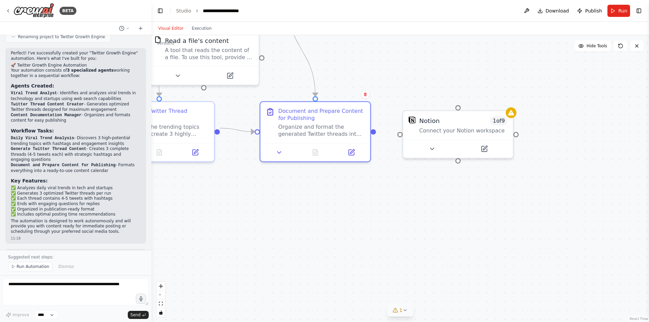
click at [402, 313] on span "1" at bounding box center [401, 310] width 3 height 7
click at [418, 293] on button at bounding box center [422, 293] width 11 height 8
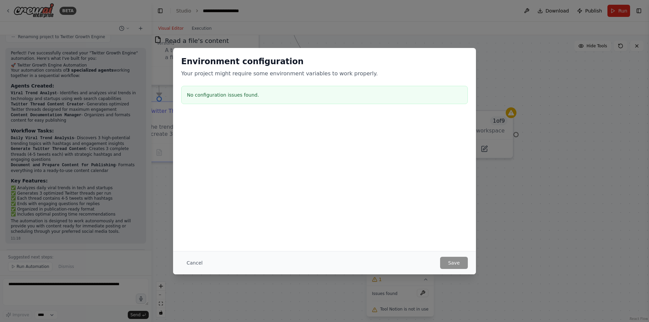
click at [226, 92] on h3 "No configuration issues found." at bounding box center [324, 95] width 275 height 7
click at [229, 92] on h3 "No configuration issues found." at bounding box center [324, 95] width 275 height 7
click at [249, 99] on div "No configuration issues found." at bounding box center [324, 95] width 287 height 18
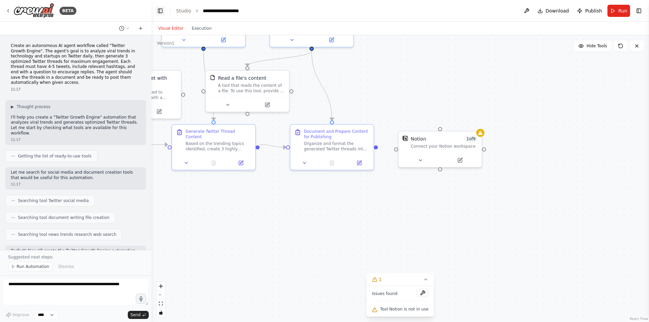
click at [160, 9] on button "Toggle Left Sidebar" at bounding box center [159, 10] width 9 height 9
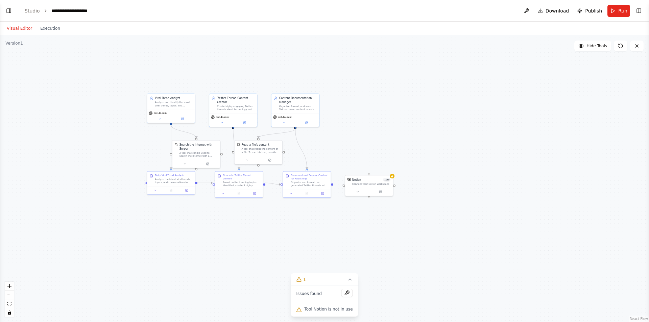
drag, startPoint x: 217, startPoint y: 214, endPoint x: 303, endPoint y: 227, distance: 86.5
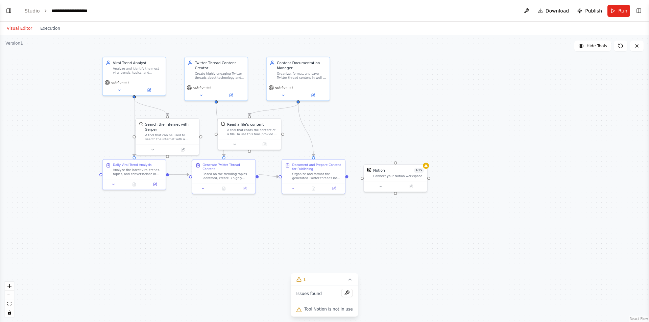
drag, startPoint x: 339, startPoint y: 174, endPoint x: 348, endPoint y: 177, distance: 9.4
click at [348, 177] on div ".deletable-edge-delete-btn { width: 20px; height: 20px; border: 0px solid #ffff…" at bounding box center [324, 178] width 649 height 287
drag, startPoint x: 347, startPoint y: 176, endPoint x: 365, endPoint y: 180, distance: 18.2
click at [365, 180] on div "Viral Trend Analyst Analyze and identify the most viral trends, topics, and dis…" at bounding box center [322, 139] width 492 height 217
drag, startPoint x: 363, startPoint y: 179, endPoint x: 343, endPoint y: 176, distance: 19.7
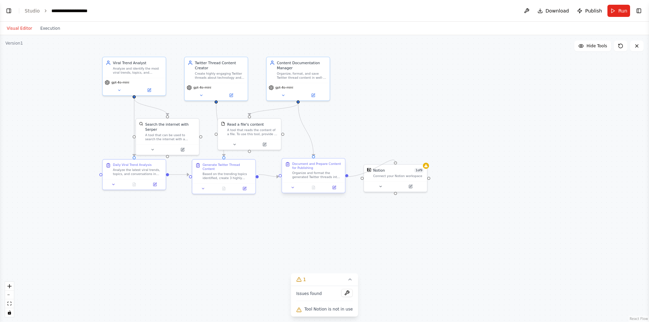
click at [343, 176] on div "Viral Trend Analyst Analyze and identify the most viral trends, topics, and dis…" at bounding box center [322, 139] width 492 height 217
click at [627, 147] on div ".deletable-edge-delete-btn { width: 20px; height: 20px; border: 0px solid #ffff…" at bounding box center [324, 178] width 649 height 287
click at [426, 167] on div at bounding box center [426, 165] width 6 height 6
click at [383, 176] on div "Connect your Notion workspace" at bounding box center [398, 175] width 51 height 4
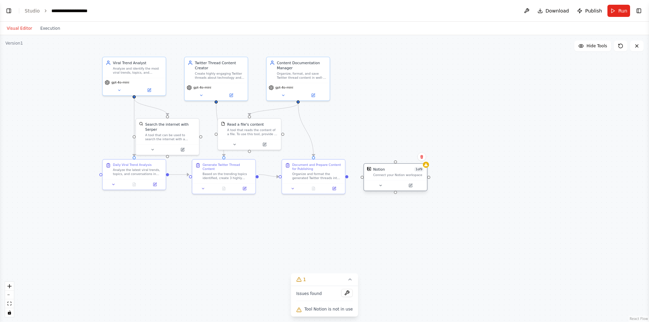
click at [383, 176] on div "Connect your Notion workspace" at bounding box center [398, 175] width 51 height 4
click at [384, 174] on div "Connect your Notion workspace" at bounding box center [398, 175] width 51 height 4
click at [411, 181] on div at bounding box center [395, 185] width 63 height 10
drag, startPoint x: 411, startPoint y: 181, endPoint x: 397, endPoint y: 176, distance: 14.5
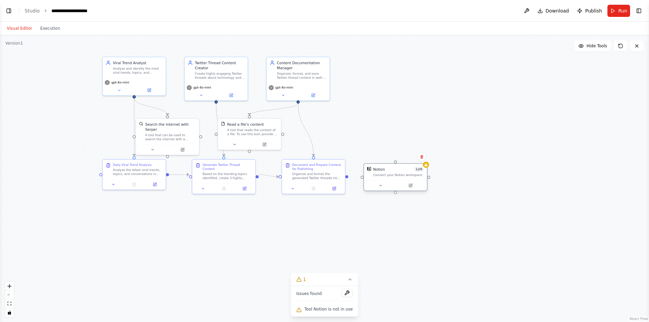
click at [397, 176] on div "Connect your Notion workspace" at bounding box center [398, 175] width 51 height 4
click at [413, 187] on button at bounding box center [410, 186] width 29 height 6
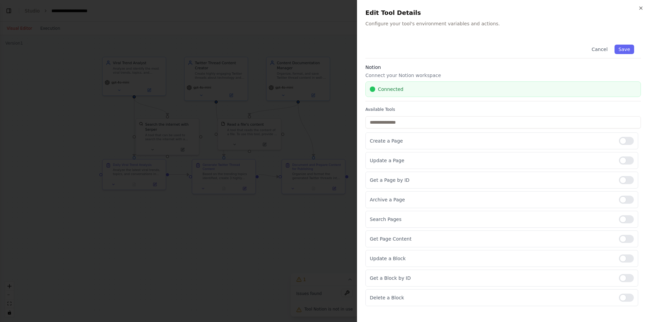
click at [403, 89] on div "Connected" at bounding box center [503, 89] width 267 height 7
click at [416, 87] on div "Connected" at bounding box center [503, 89] width 267 height 7
click at [233, 70] on div at bounding box center [324, 161] width 649 height 322
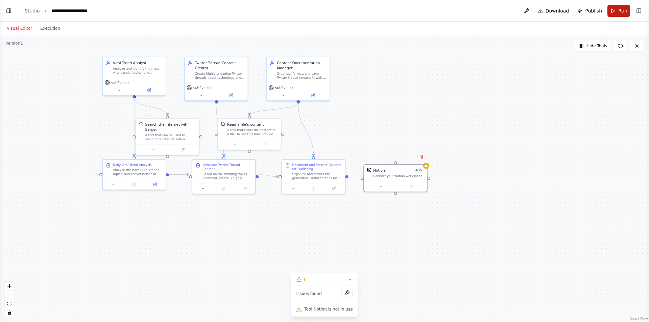
click at [616, 11] on button "Run" at bounding box center [618, 11] width 23 height 12
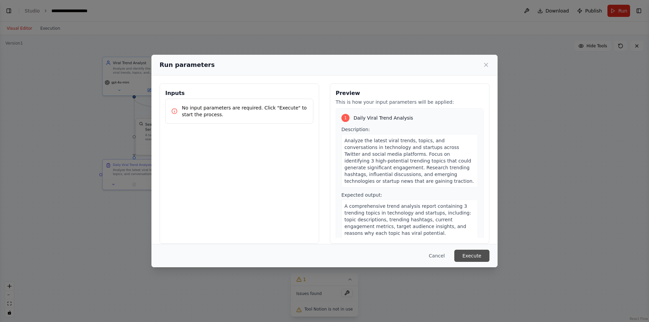
click at [469, 253] on button "Execute" at bounding box center [471, 256] width 35 height 12
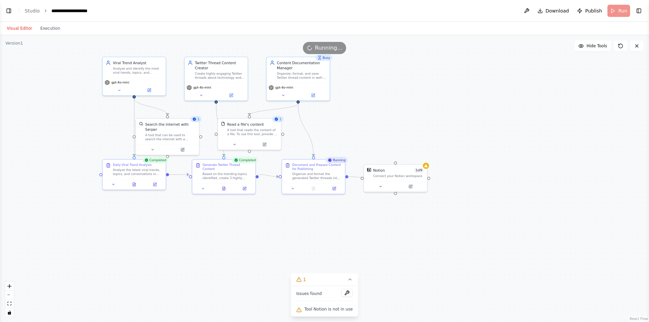
drag, startPoint x: 347, startPoint y: 177, endPoint x: 361, endPoint y: 181, distance: 14.4
click at [361, 181] on div ".deletable-edge-delete-btn { width: 20px; height: 20px; border: 0px solid #ffff…" at bounding box center [324, 178] width 649 height 287
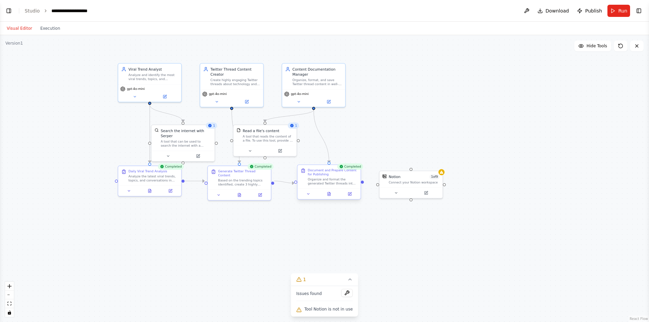
drag, startPoint x: 347, startPoint y: 178, endPoint x: 363, endPoint y: 184, distance: 16.5
click at [363, 184] on div ".deletable-edge-delete-btn { width: 20px; height: 20px; border: 0px solid #ffff…" at bounding box center [324, 178] width 649 height 287
drag, startPoint x: 362, startPoint y: 182, endPoint x: 378, endPoint y: 187, distance: 16.4
click at [378, 187] on div ".deletable-edge-delete-btn { width: 20px; height: 20px; border: 0px solid #ffff…" at bounding box center [324, 178] width 649 height 287
drag, startPoint x: 396, startPoint y: 180, endPoint x: 312, endPoint y: 222, distance: 93.9
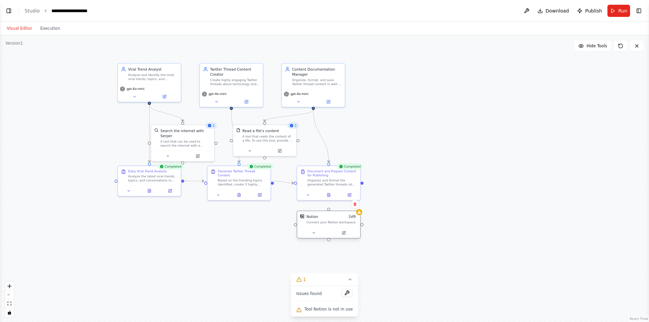
click at [312, 222] on div "Connect your Notion workspace" at bounding box center [331, 222] width 51 height 4
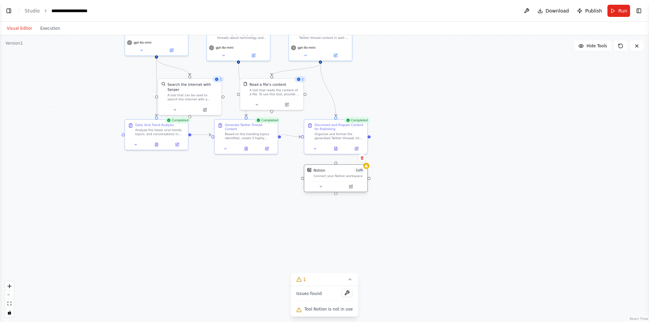
drag, startPoint x: 363, startPoint y: 226, endPoint x: 370, endPoint y: 180, distance: 46.8
click at [370, 180] on div ".deletable-edge-delete-btn { width: 20px; height: 20px; border: 0px solid #ffff…" at bounding box center [324, 178] width 649 height 287
click at [368, 167] on div at bounding box center [366, 166] width 6 height 6
click at [367, 168] on div at bounding box center [366, 166] width 6 height 6
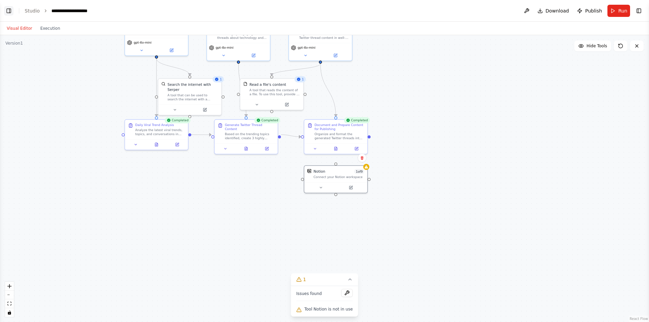
click at [9, 11] on button "Toggle Left Sidebar" at bounding box center [8, 10] width 9 height 9
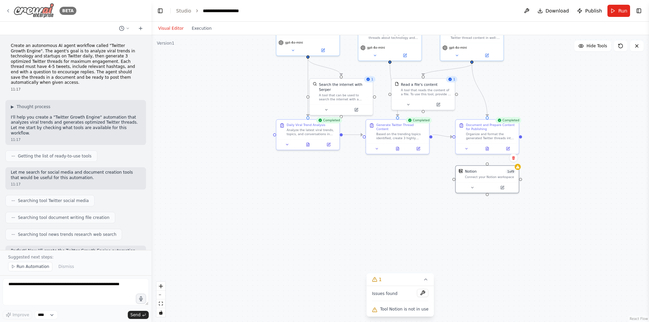
click at [34, 9] on img at bounding box center [34, 10] width 41 height 15
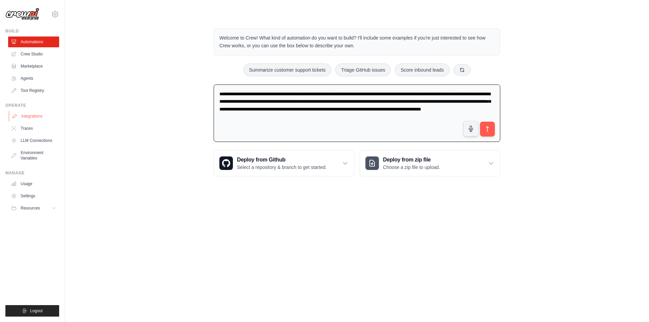
click at [40, 117] on link "Integrations" at bounding box center [34, 116] width 51 height 11
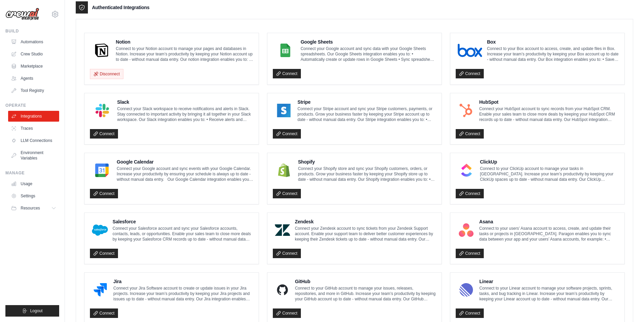
scroll to position [135, 0]
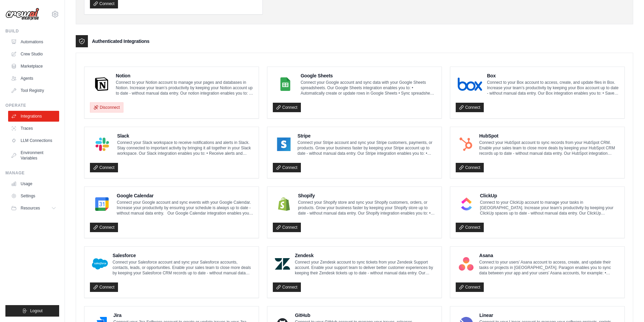
click at [111, 109] on button "Disconnect" at bounding box center [106, 107] width 33 height 10
click at [105, 106] on link "Connect" at bounding box center [104, 107] width 28 height 9
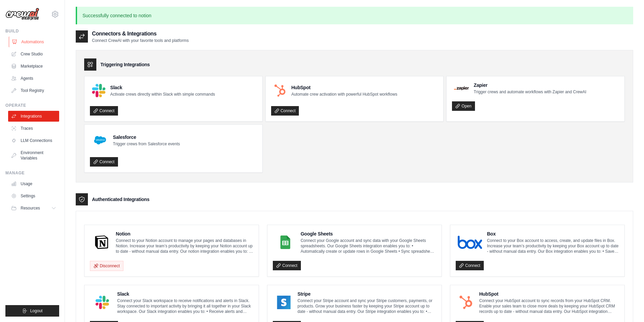
click at [34, 43] on link "Automations" at bounding box center [34, 42] width 51 height 11
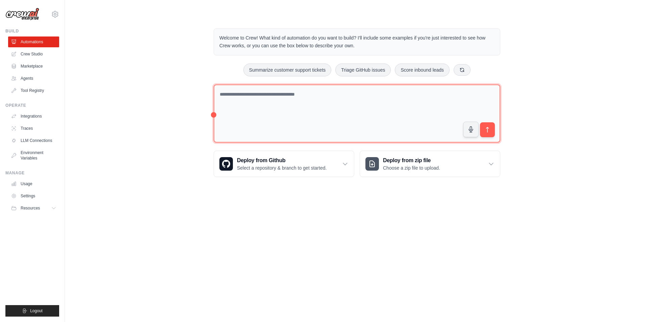
click at [309, 106] on textarea at bounding box center [357, 113] width 287 height 58
paste textarea "**********"
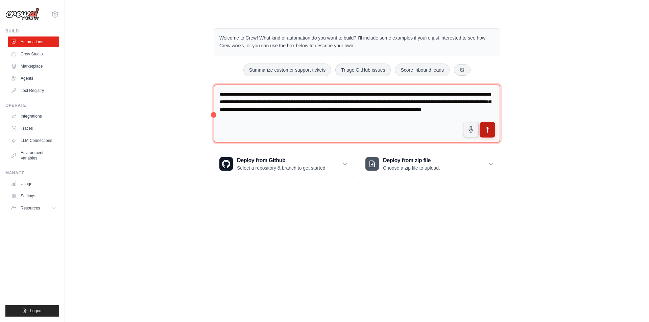
type textarea "**********"
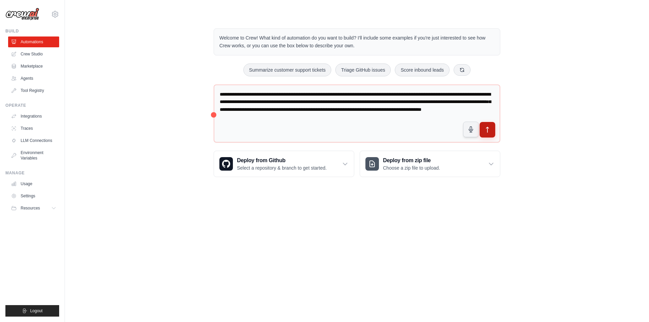
click at [489, 129] on icon "submit" at bounding box center [487, 129] width 7 height 7
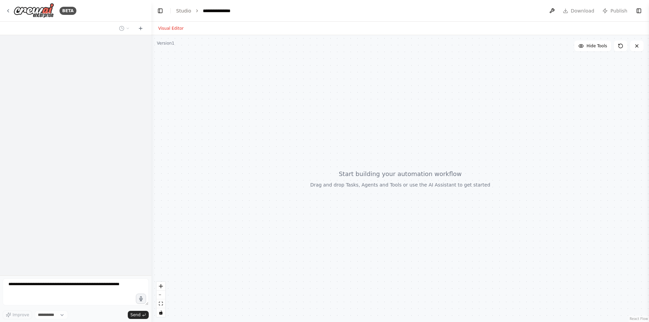
select select "****"
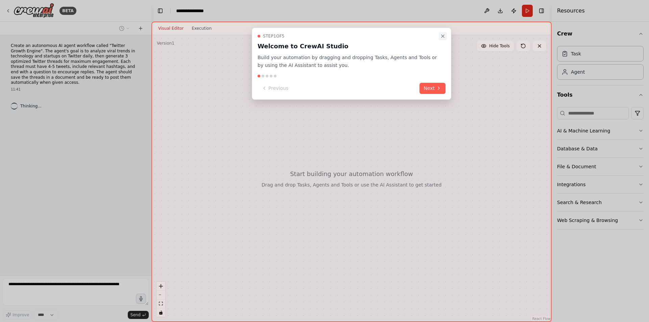
click at [444, 37] on icon "Close walkthrough" at bounding box center [442, 35] width 5 height 5
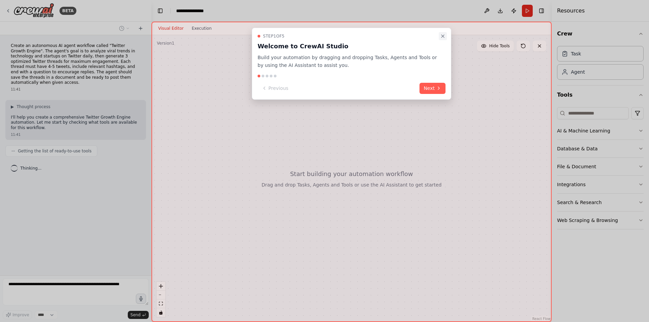
click at [442, 35] on icon "Close walkthrough" at bounding box center [442, 36] width 3 height 3
click at [444, 36] on button "Close walkthrough" at bounding box center [443, 36] width 8 height 8
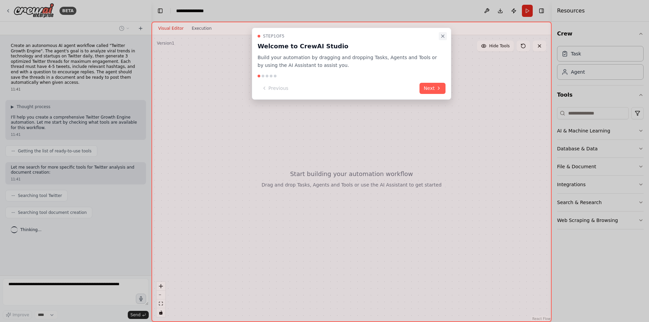
click at [442, 38] on icon "Close walkthrough" at bounding box center [442, 35] width 5 height 5
click at [443, 39] on icon "Close walkthrough" at bounding box center [442, 35] width 5 height 5
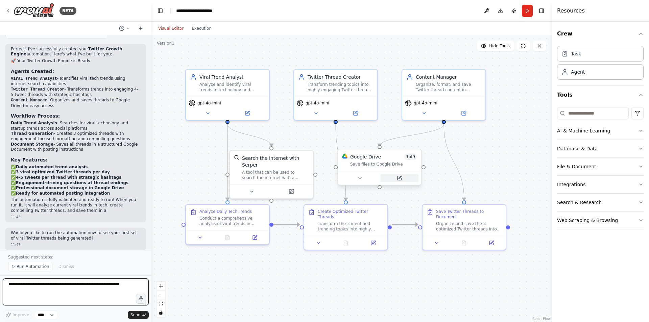
scroll to position [583, 0]
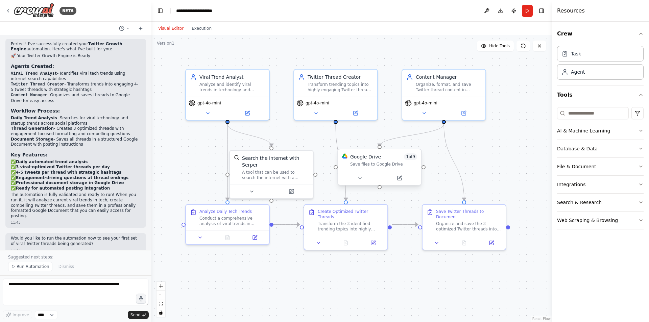
click at [388, 168] on div "Google Drive 1 of 9 Save files to Google Drive" at bounding box center [379, 160] width 83 height 22
click at [579, 187] on button "Integrations" at bounding box center [600, 185] width 87 height 18
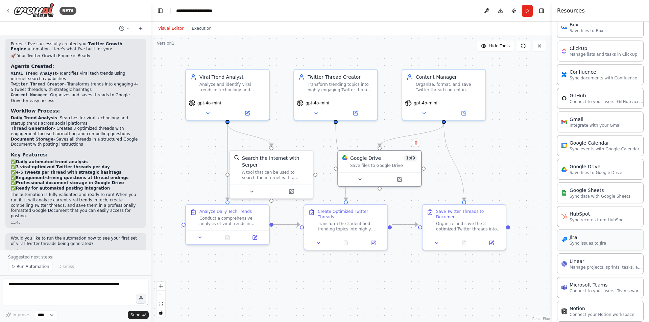
scroll to position [270, 0]
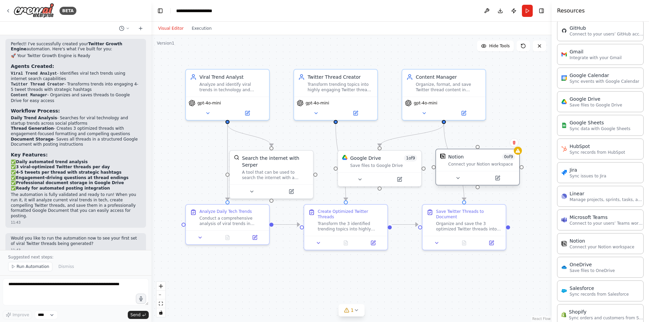
drag, startPoint x: 499, startPoint y: 174, endPoint x: 473, endPoint y: 166, distance: 27.4
click at [473, 166] on div "Notion 0 of 9 Connect your Notion workspace" at bounding box center [477, 160] width 83 height 22
drag, startPoint x: 381, startPoint y: 145, endPoint x: 480, endPoint y: 149, distance: 99.1
click at [480, 149] on div ".deletable-edge-delete-btn { width: 20px; height: 20px; border: 0px solid #ffff…" at bounding box center [351, 178] width 400 height 287
click at [360, 163] on div "Save files to Google Drive" at bounding box center [383, 164] width 67 height 5
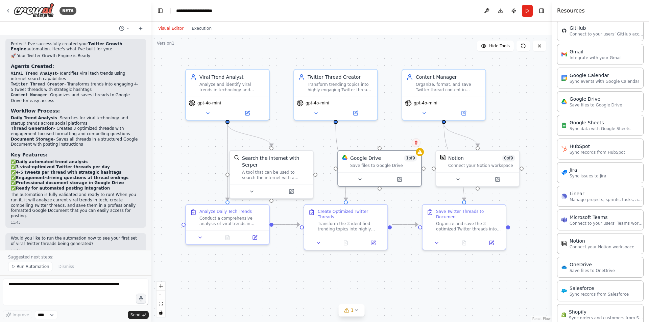
click at [418, 143] on button at bounding box center [416, 142] width 9 height 9
click at [417, 143] on icon at bounding box center [416, 143] width 4 height 4
click at [404, 142] on button "Confirm" at bounding box center [397, 143] width 24 height 8
drag, startPoint x: 444, startPoint y: 163, endPoint x: 345, endPoint y: 162, distance: 99.4
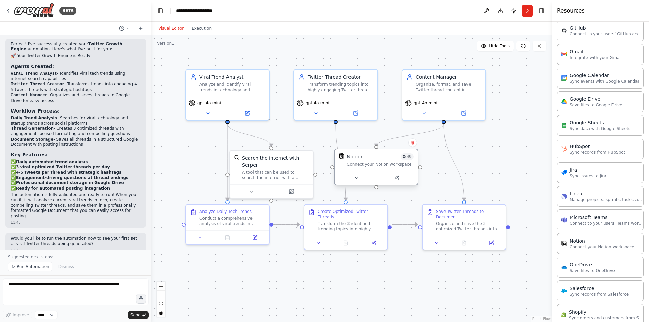
click at [345, 162] on div "Notion 0 of 9 Connect your Notion workspace" at bounding box center [376, 160] width 75 height 14
click at [493, 159] on div ".deletable-edge-delete-btn { width: 20px; height: 20px; border: 0px solid #ffff…" at bounding box center [351, 178] width 400 height 287
click at [367, 167] on div "Notion 0 of 9 Connect your Notion workspace" at bounding box center [376, 160] width 83 height 22
click at [396, 177] on icon at bounding box center [396, 177] width 3 height 3
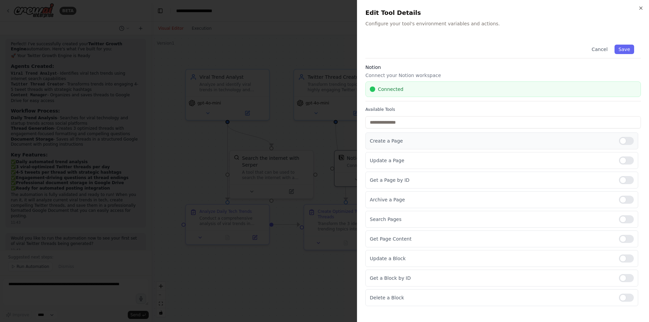
click at [402, 139] on p "Create a Page" at bounding box center [492, 141] width 244 height 7
click at [626, 140] on div at bounding box center [626, 141] width 15 height 8
click at [316, 45] on div at bounding box center [324, 161] width 649 height 322
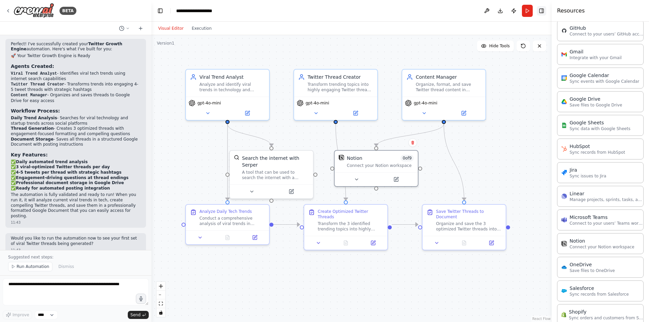
click at [541, 11] on button "Toggle Right Sidebar" at bounding box center [541, 10] width 9 height 9
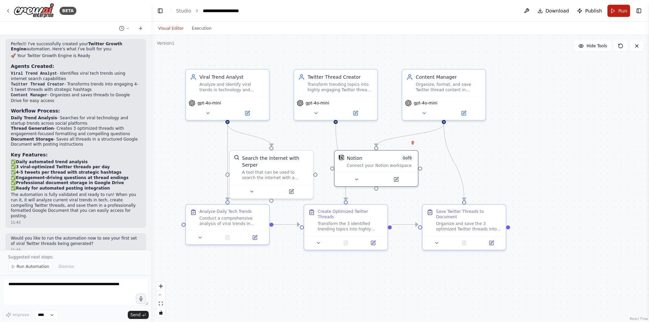
click at [617, 10] on button "Run" at bounding box center [618, 11] width 23 height 12
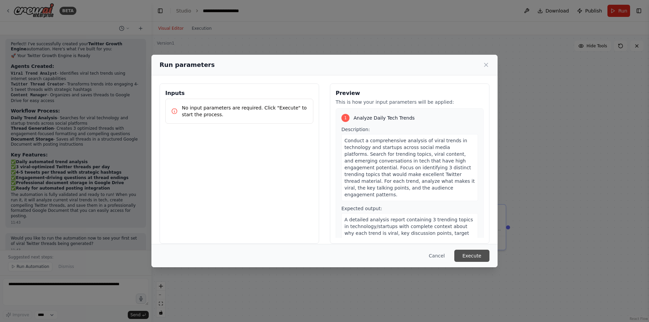
click at [476, 260] on button "Execute" at bounding box center [471, 256] width 35 height 12
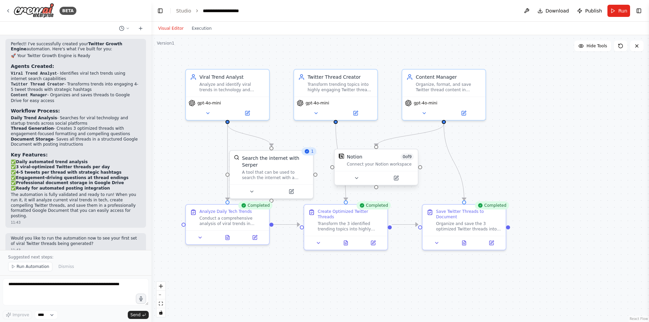
click at [370, 162] on div "Connect your Notion workspace" at bounding box center [380, 164] width 67 height 5
click at [397, 179] on icon at bounding box center [396, 178] width 4 height 4
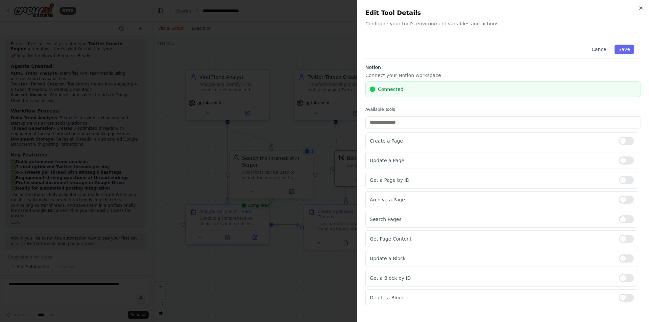
click at [402, 87] on div "Connected" at bounding box center [503, 89] width 267 height 7
click at [392, 90] on span "Connected" at bounding box center [390, 89] width 25 height 7
click at [391, 89] on span "Connected" at bounding box center [390, 89] width 25 height 7
click at [372, 83] on div "Connected" at bounding box center [502, 89] width 275 height 16
click at [414, 82] on div "Connected" at bounding box center [502, 89] width 275 height 16
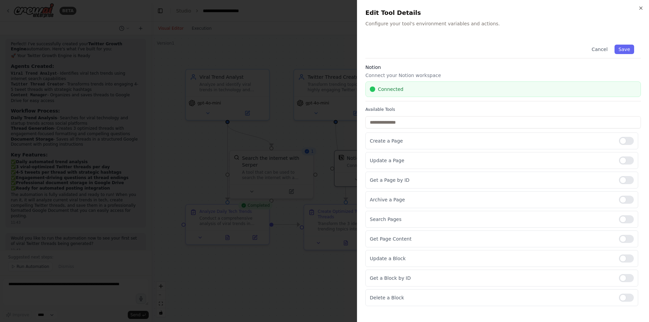
click at [437, 87] on div "Connected" at bounding box center [503, 89] width 267 height 7
click at [634, 141] on div "Create a Page" at bounding box center [501, 140] width 273 height 17
click at [630, 140] on div at bounding box center [626, 141] width 15 height 8
click at [623, 47] on button "Save" at bounding box center [624, 49] width 20 height 9
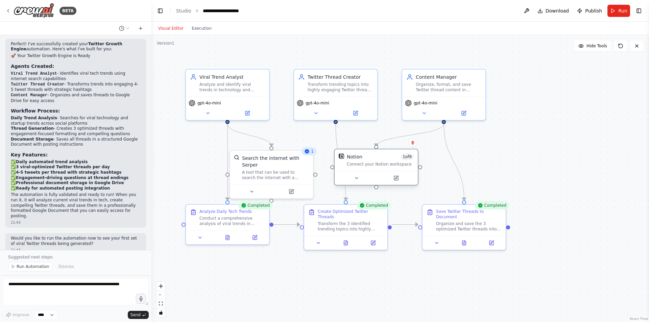
click at [372, 168] on div "Notion 1 of 9 Connect your Notion workspace" at bounding box center [376, 160] width 83 height 22
click at [397, 179] on icon at bounding box center [396, 178] width 4 height 4
click at [398, 179] on icon at bounding box center [395, 177] width 5 height 5
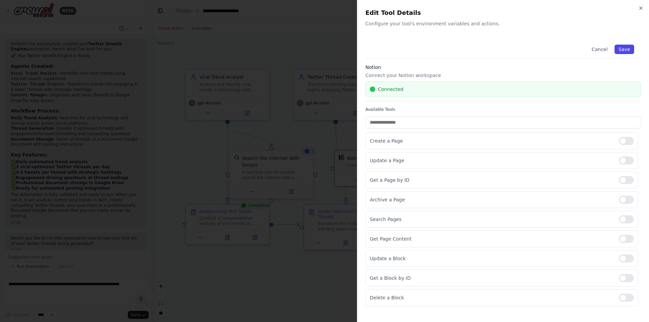
click at [626, 51] on button "Save" at bounding box center [624, 49] width 20 height 9
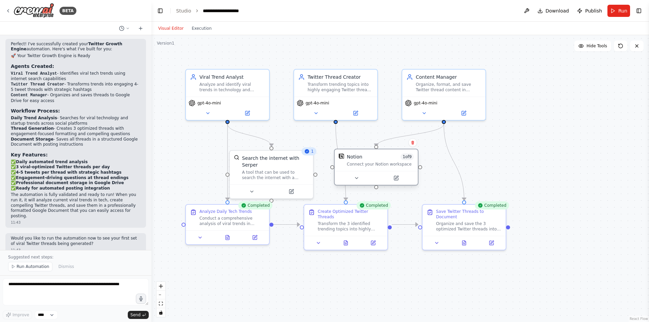
click at [377, 189] on div ".deletable-edge-delete-btn { width: 20px; height: 20px; border: 0px solid #ffff…" at bounding box center [400, 178] width 498 height 287
drag, startPoint x: 377, startPoint y: 188, endPoint x: 463, endPoint y: 200, distance: 87.1
click at [463, 200] on div ".deletable-edge-delete-btn { width: 20px; height: 20px; border: 0px solid #ffff…" at bounding box center [400, 178] width 498 height 287
drag, startPoint x: 395, startPoint y: 176, endPoint x: 419, endPoint y: 183, distance: 24.2
click at [419, 183] on button at bounding box center [423, 185] width 38 height 8
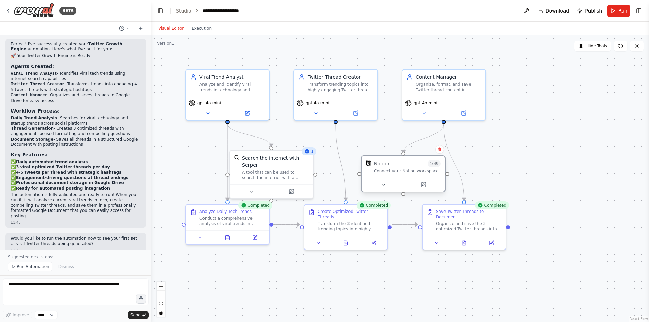
click at [411, 169] on div "Connect your Notion workspace" at bounding box center [407, 170] width 67 height 5
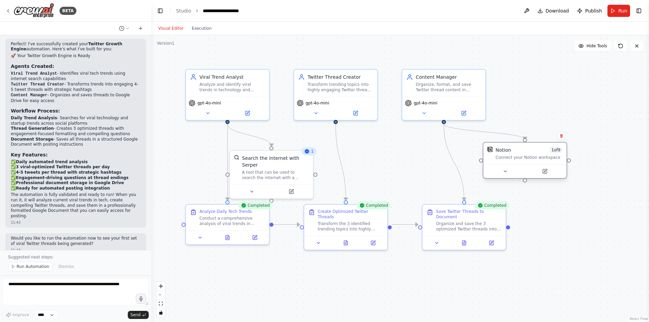
drag, startPoint x: 409, startPoint y: 168, endPoint x: 530, endPoint y: 152, distance: 122.1
click at [530, 152] on div "Notion 1 of 9 Connect your Notion workspace" at bounding box center [528, 154] width 67 height 14
drag, startPoint x: 509, startPoint y: 225, endPoint x: 480, endPoint y: 158, distance: 72.7
click at [480, 158] on div "Viral Trend Analyst Analyze and identify viral trends in technology and startup…" at bounding box center [400, 178] width 498 height 287
drag, startPoint x: 497, startPoint y: 153, endPoint x: 371, endPoint y: 158, distance: 126.2
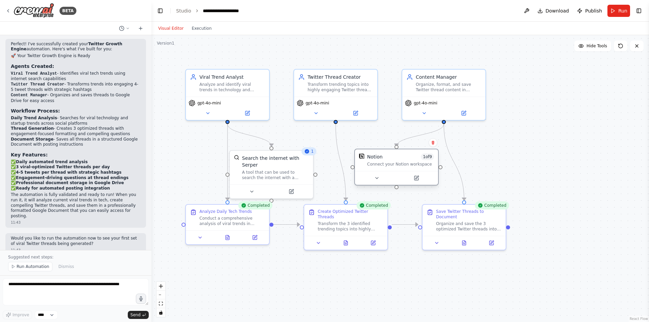
click at [371, 158] on div "Notion" at bounding box center [375, 156] width 16 height 7
click at [372, 158] on div "Notion" at bounding box center [375, 156] width 16 height 7
click at [416, 182] on div at bounding box center [396, 178] width 83 height 14
click at [420, 181] on button at bounding box center [416, 178] width 38 height 8
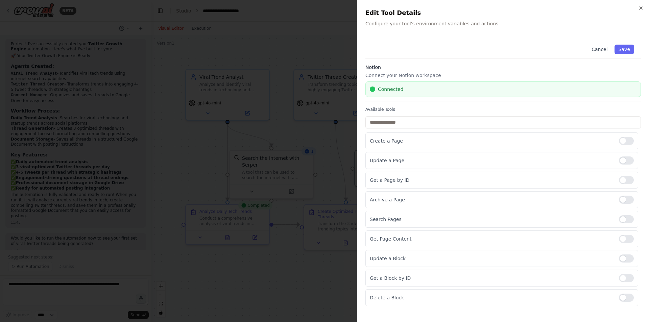
click at [411, 89] on div "Connected" at bounding box center [503, 89] width 267 height 7
drag, startPoint x: 411, startPoint y: 89, endPoint x: 358, endPoint y: 85, distance: 53.2
click at [410, 89] on div "Connected" at bounding box center [503, 89] width 267 height 7
click at [356, 85] on div at bounding box center [324, 161] width 649 height 322
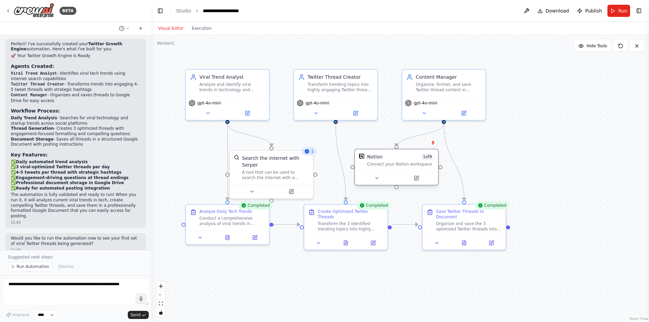
click at [432, 160] on span "1 of 9" at bounding box center [427, 156] width 13 height 7
click at [398, 164] on div "Connect your Notion workspace" at bounding box center [400, 164] width 67 height 5
click at [417, 181] on button at bounding box center [416, 178] width 38 height 8
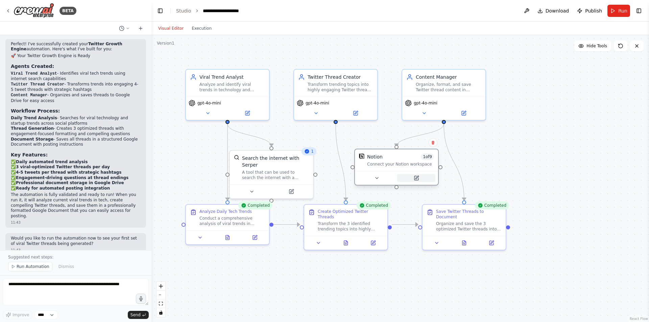
click at [416, 177] on icon at bounding box center [416, 177] width 3 height 3
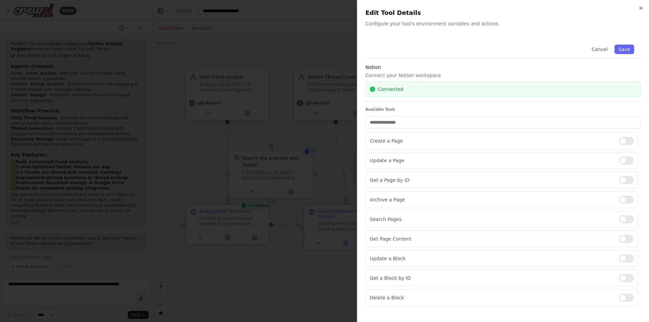
drag, startPoint x: 412, startPoint y: 86, endPoint x: 408, endPoint y: 92, distance: 7.5
click at [410, 87] on div "Connected" at bounding box center [503, 89] width 267 height 7
click at [408, 92] on div "Connected" at bounding box center [503, 89] width 267 height 7
drag, startPoint x: 432, startPoint y: 68, endPoint x: 469, endPoint y: 46, distance: 43.3
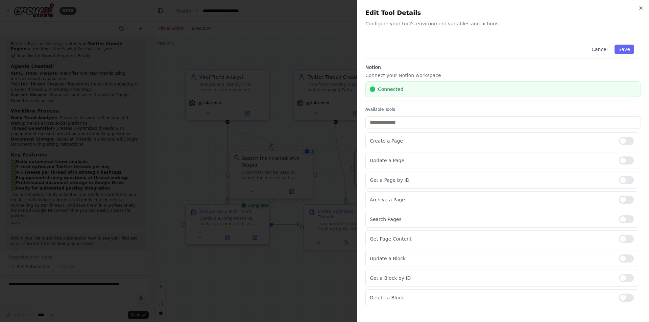
click at [432, 67] on h3 "Notion" at bounding box center [502, 67] width 275 height 7
click at [469, 46] on div "Cancel Save" at bounding box center [502, 48] width 275 height 21
click at [518, 45] on div "Cancel Save" at bounding box center [502, 48] width 275 height 21
click at [518, 71] on div "Notion Connect your Notion workspace Connected" at bounding box center [502, 83] width 275 height 38
drag, startPoint x: 461, startPoint y: 88, endPoint x: 454, endPoint y: 90, distance: 7.8
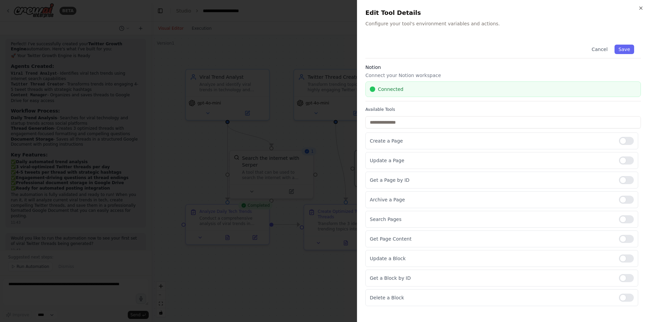
click at [459, 90] on div "Notion Connect your Notion workspace Connected" at bounding box center [502, 83] width 275 height 38
click at [422, 101] on div "Cancel Save Notion Connect your Notion workspace Connected Available Tools Crea…" at bounding box center [502, 172] width 275 height 268
click at [419, 111] on label "Available Tools" at bounding box center [502, 109] width 275 height 5
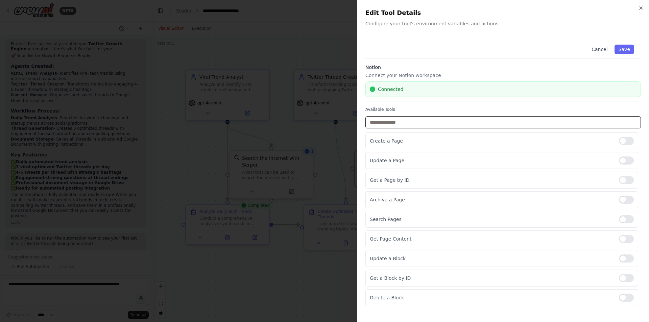
click at [427, 121] on input "text" at bounding box center [502, 122] width 275 height 12
click at [426, 121] on input "text" at bounding box center [502, 122] width 275 height 12
click at [423, 141] on p "Create a Page" at bounding box center [492, 141] width 244 height 7
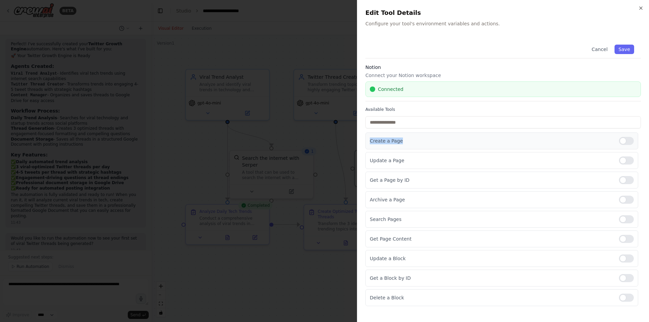
click at [423, 141] on p "Create a Page" at bounding box center [492, 141] width 244 height 7
click at [335, 292] on div at bounding box center [324, 161] width 649 height 322
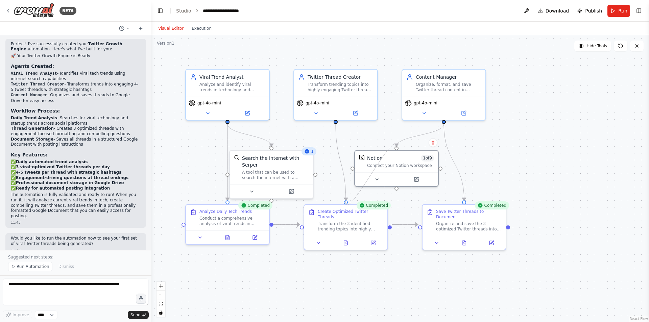
drag, startPoint x: 397, startPoint y: 186, endPoint x: 345, endPoint y: 201, distance: 53.4
click at [345, 201] on div ".deletable-edge-delete-btn { width: 20px; height: 20px; border: 0px solid #ffff…" at bounding box center [400, 178] width 498 height 287
drag, startPoint x: 397, startPoint y: 189, endPoint x: 467, endPoint y: 201, distance: 70.7
click at [467, 201] on div ".deletable-edge-delete-btn { width: 20px; height: 20px; border: 0px solid #ffff…" at bounding box center [400, 178] width 498 height 287
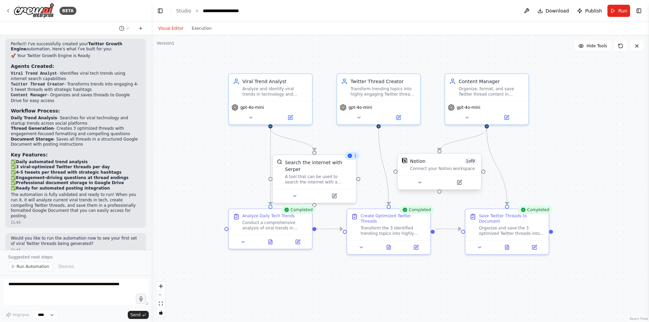
drag, startPoint x: 396, startPoint y: 190, endPoint x: 439, endPoint y: 194, distance: 43.1
click at [439, 194] on div ".deletable-edge-delete-btn { width: 20px; height: 20px; border: 0px solid #ffff…" at bounding box center [400, 178] width 498 height 287
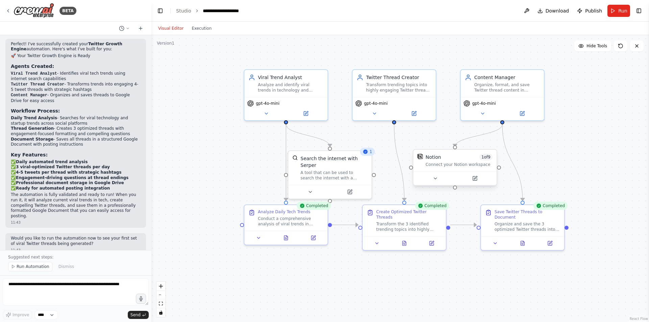
drag, startPoint x: 440, startPoint y: 194, endPoint x: 455, endPoint y: 190, distance: 16.1
click at [455, 190] on div ".deletable-edge-delete-btn { width: 20px; height: 20px; border: 0px solid #ffff…" at bounding box center [400, 178] width 498 height 287
click at [457, 190] on div ".deletable-edge-delete-btn { width: 20px; height: 20px; border: 0px solid #ffff…" at bounding box center [400, 178] width 498 height 287
click at [456, 190] on div ".deletable-edge-delete-btn { width: 20px; height: 20px; border: 0px solid #ffff…" at bounding box center [400, 178] width 498 height 287
drag, startPoint x: 454, startPoint y: 189, endPoint x: 527, endPoint y: 201, distance: 73.3
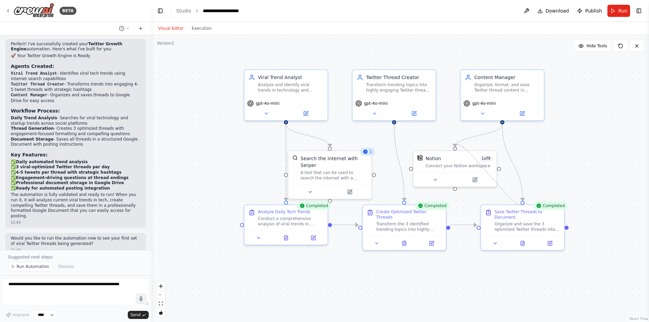
click at [527, 201] on div ".deletable-edge-delete-btn { width: 20px; height: 20px; border: 0px solid #ffff…" at bounding box center [400, 178] width 498 height 287
drag, startPoint x: 523, startPoint y: 203, endPoint x: 456, endPoint y: 190, distance: 68.2
click at [456, 190] on div ".deletable-edge-delete-btn { width: 20px; height: 20px; border: 0px solid #ffff…" at bounding box center [400, 178] width 498 height 287
drag, startPoint x: 567, startPoint y: 225, endPoint x: 454, endPoint y: 187, distance: 119.7
click at [454, 187] on div "Viral Trend Analyst Analyze and identify viral trends in technology and startup…" at bounding box center [459, 178] width 498 height 287
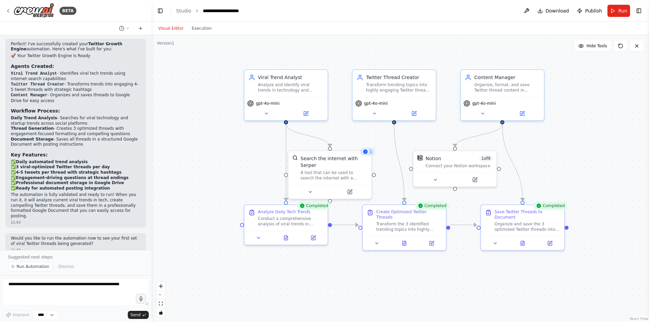
click at [571, 165] on div ".deletable-edge-delete-btn { width: 20px; height: 20px; border: 0px solid #ffff…" at bounding box center [400, 178] width 498 height 287
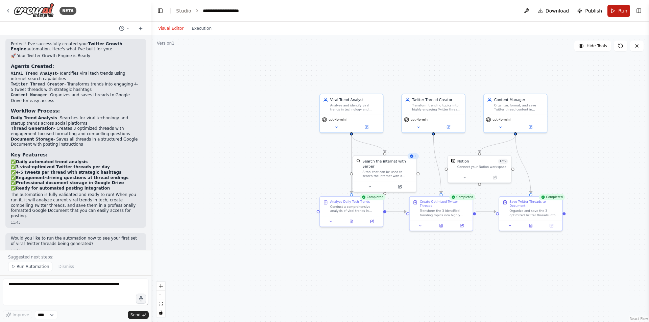
click at [616, 9] on button "Run" at bounding box center [618, 11] width 23 height 12
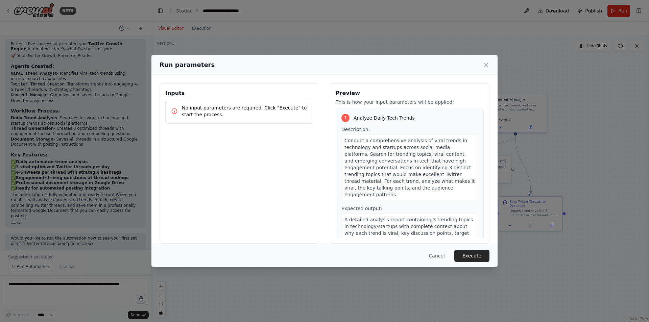
click at [472, 255] on button "Execute" at bounding box center [471, 256] width 35 height 12
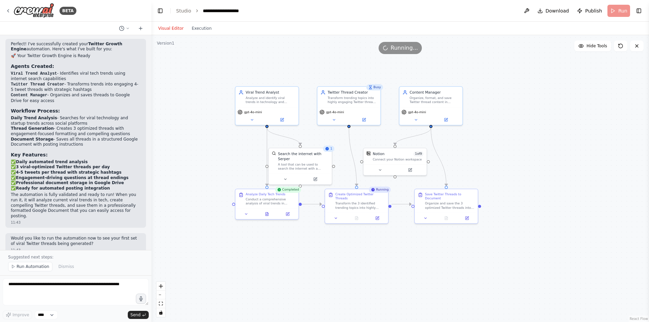
drag, startPoint x: 594, startPoint y: 99, endPoint x: 509, endPoint y: 92, distance: 84.8
click at [509, 92] on div ".deletable-edge-delete-btn { width: 20px; height: 20px; border: 0px solid #ffff…" at bounding box center [400, 178] width 498 height 287
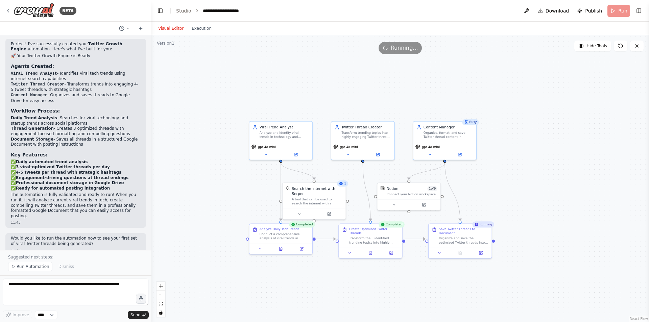
drag, startPoint x: 536, startPoint y: 148, endPoint x: 550, endPoint y: 183, distance: 37.5
click at [550, 183] on div ".deletable-edge-delete-btn { width: 20px; height: 20px; border: 0px solid #ffff…" at bounding box center [400, 178] width 498 height 287
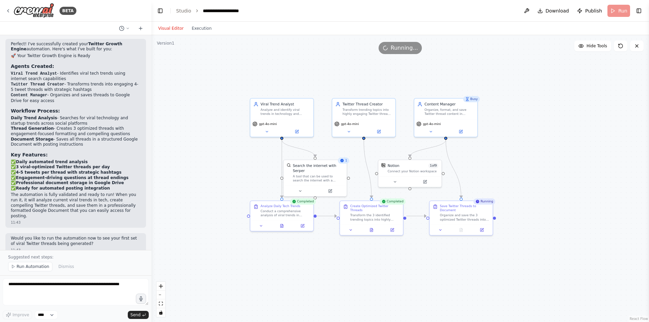
drag, startPoint x: 529, startPoint y: 168, endPoint x: 530, endPoint y: 145, distance: 23.0
click at [530, 145] on div ".deletable-edge-delete-btn { width: 20px; height: 20px; border: 0px solid #ffff…" at bounding box center [400, 178] width 498 height 287
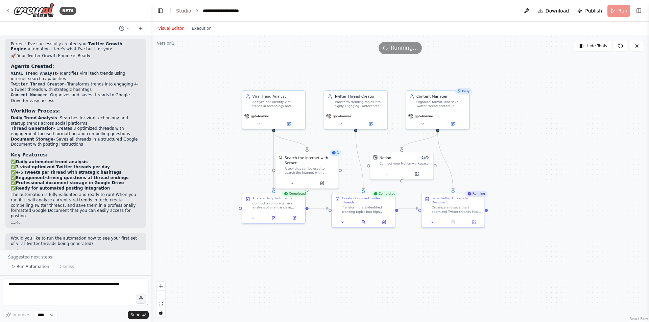
drag, startPoint x: 523, startPoint y: 159, endPoint x: 515, endPoint y: 151, distance: 11.2
click at [515, 151] on div ".deletable-edge-delete-btn { width: 20px; height: 20px; border: 0px solid #ffff…" at bounding box center [400, 178] width 498 height 287
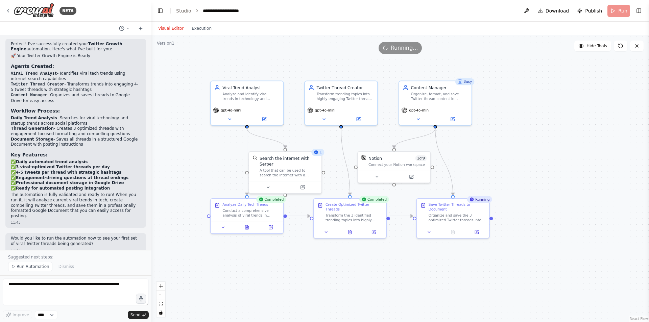
drag, startPoint x: 506, startPoint y: 167, endPoint x: 558, endPoint y: 185, distance: 55.4
click at [558, 185] on div ".deletable-edge-delete-btn { width: 20px; height: 20px; border: 0px solid #ffff…" at bounding box center [400, 178] width 498 height 287
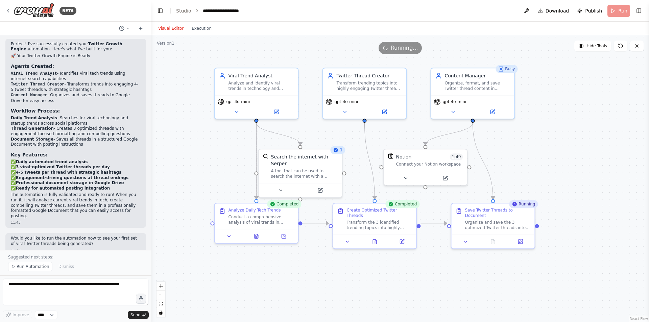
drag, startPoint x: 511, startPoint y: 173, endPoint x: 511, endPoint y: 164, distance: 9.5
click at [511, 164] on div ".deletable-edge-delete-btn { width: 20px; height: 20px; border: 0px solid #ffff…" at bounding box center [400, 178] width 498 height 287
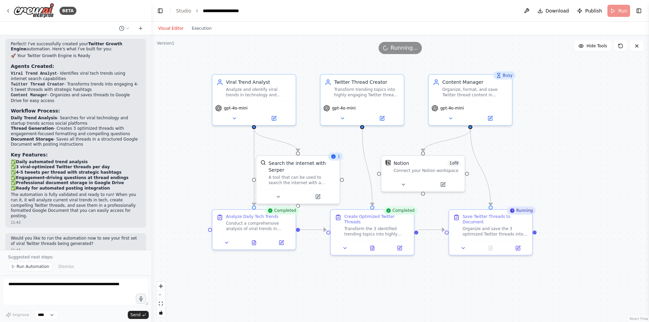
click at [559, 110] on div ".deletable-edge-delete-btn { width: 20px; height: 20px; border: 0px solid #ffff…" at bounding box center [400, 178] width 498 height 287
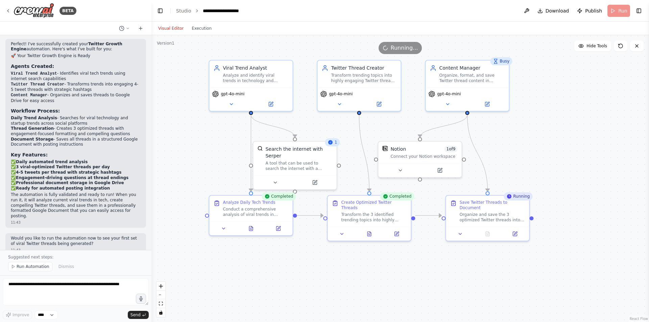
drag, startPoint x: 551, startPoint y: 107, endPoint x: 550, endPoint y: 94, distance: 13.2
click at [550, 94] on div ".deletable-edge-delete-btn { width: 20px; height: 20px; border: 0px solid #ffff…" at bounding box center [400, 178] width 498 height 287
